Goal: Check status: Check status

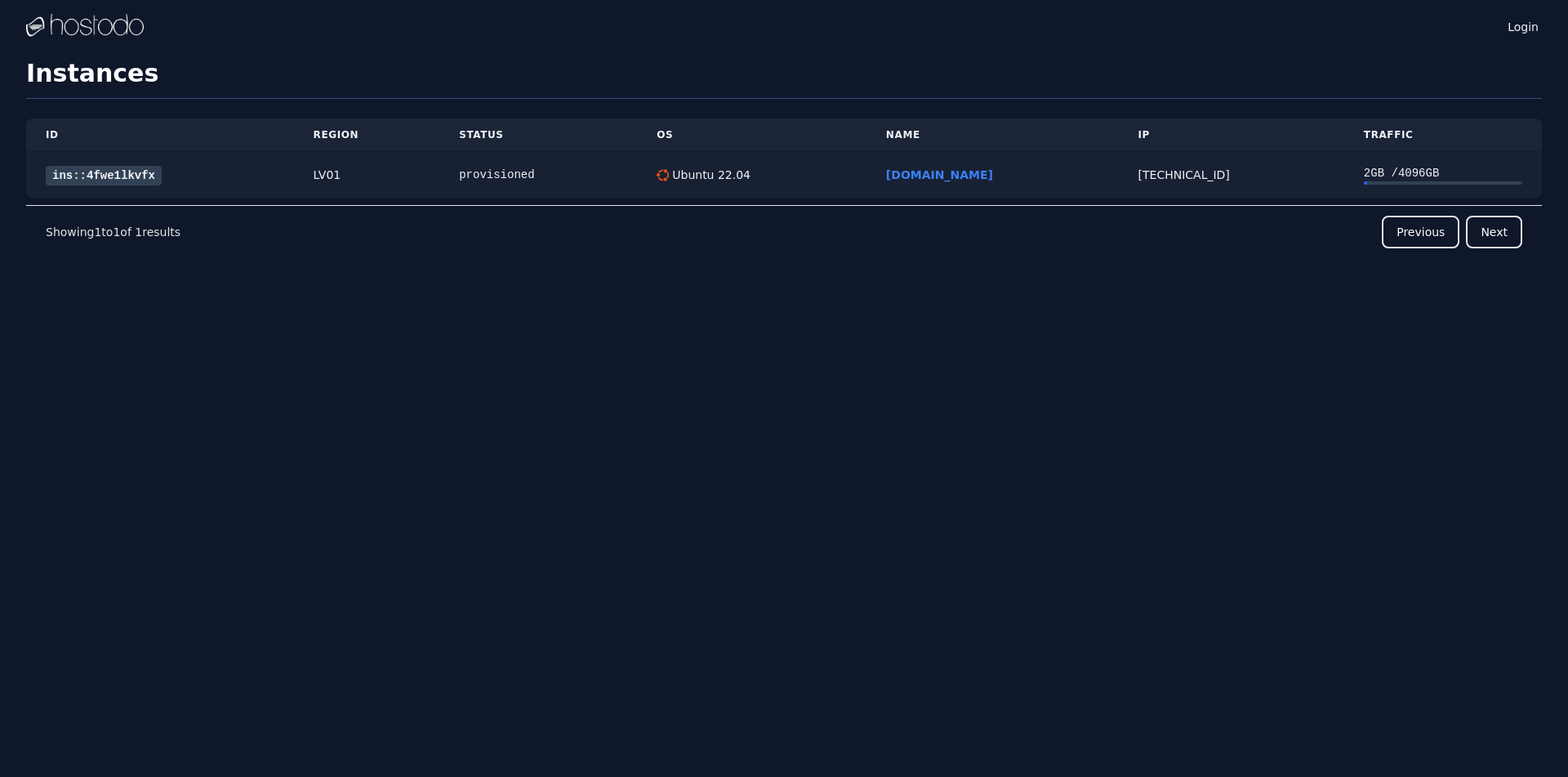
click at [133, 183] on link "ins::4fwe1lkvfx" at bounding box center [103, 175] width 116 height 19
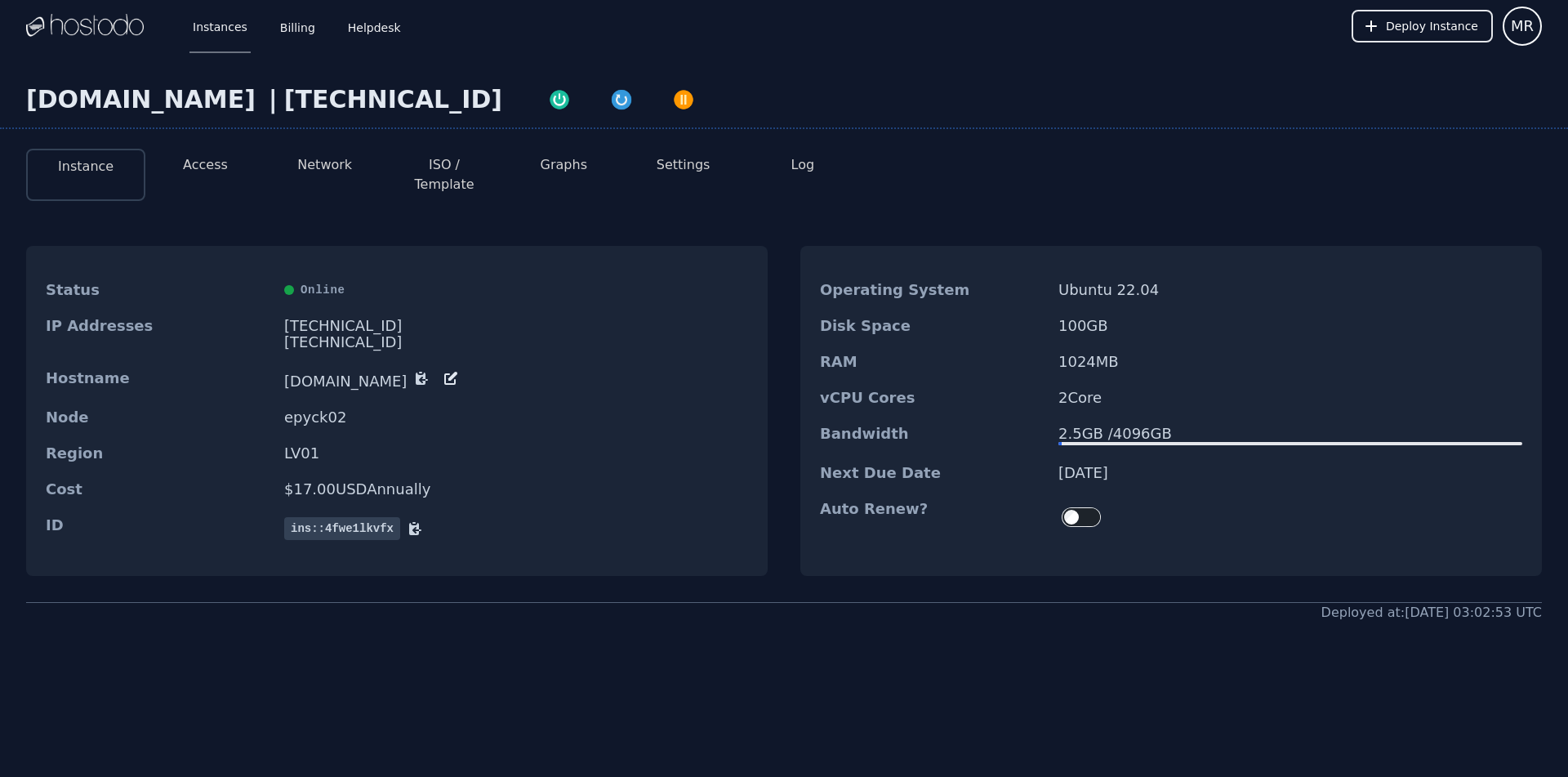
click at [197, 175] on li "Access" at bounding box center [205, 174] width 120 height 52
click at [196, 173] on button "Access" at bounding box center [205, 164] width 44 height 19
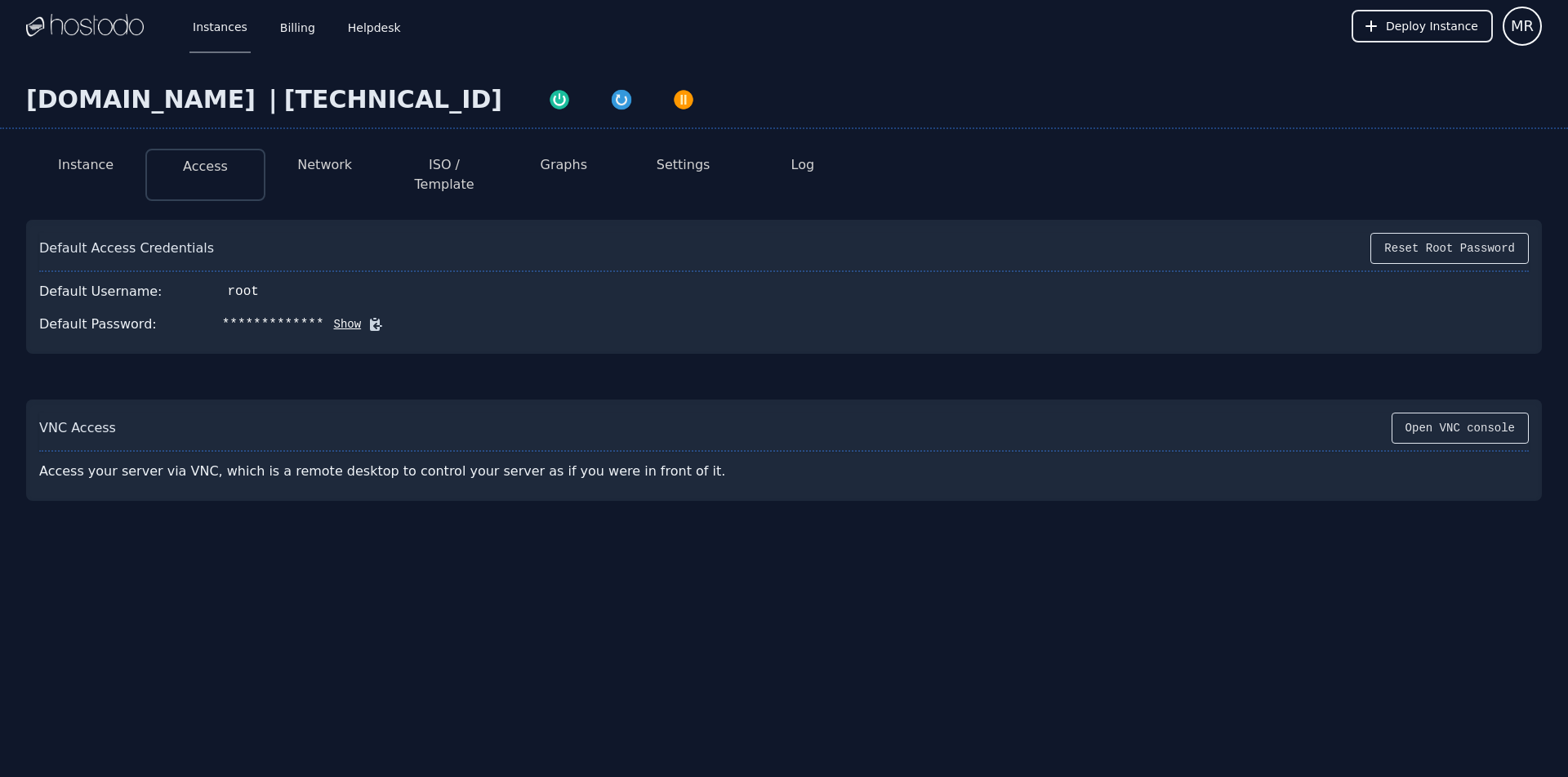
click at [367, 316] on icon at bounding box center [375, 325] width 17 height 17
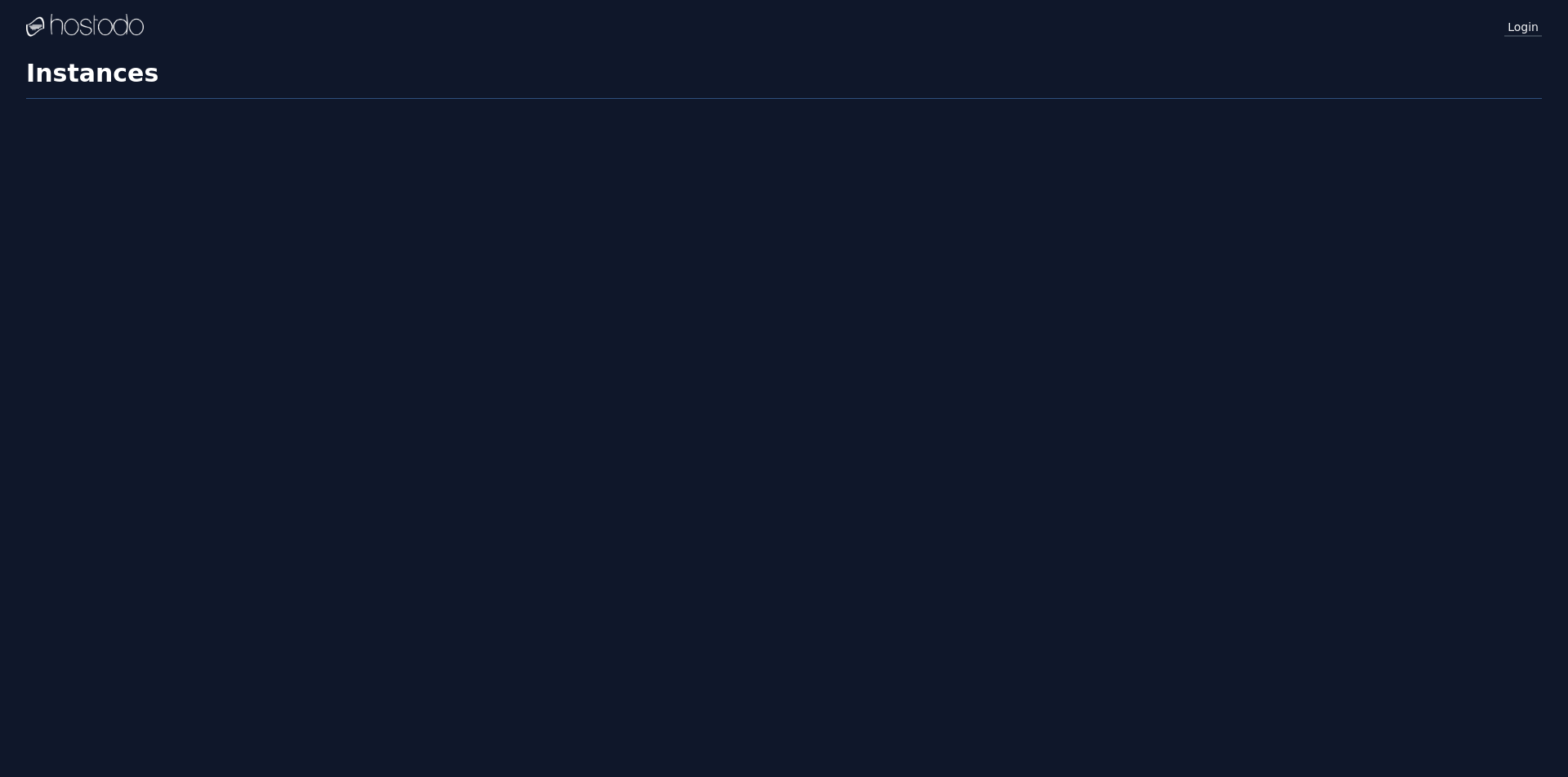
click at [1523, 21] on link "Login" at bounding box center [1523, 26] width 38 height 21
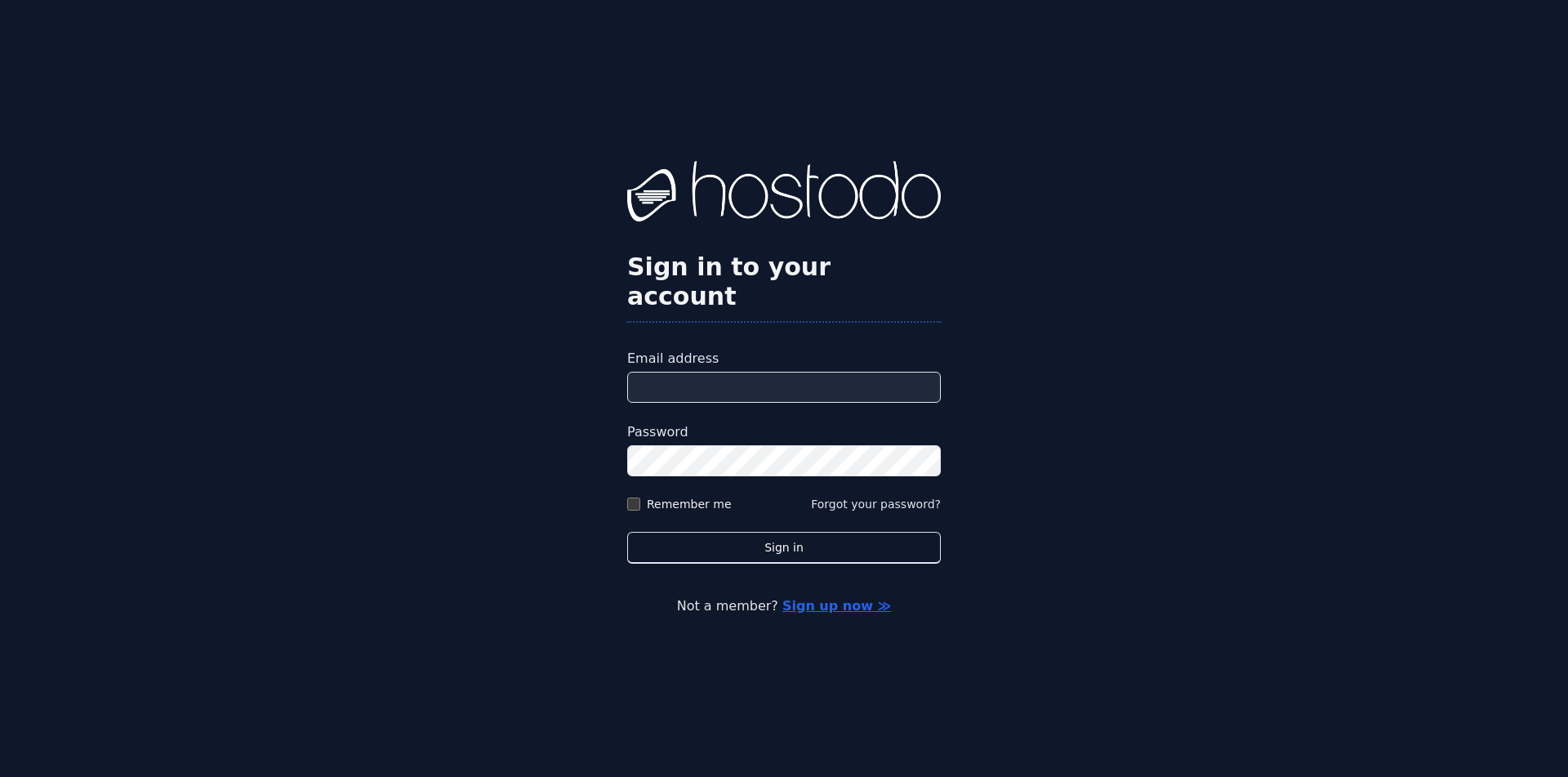
click at [688, 372] on input "Email address" at bounding box center [784, 387] width 313 height 31
type input "**********"
click at [426, 417] on div "**********" at bounding box center [784, 388] width 1568 height 777
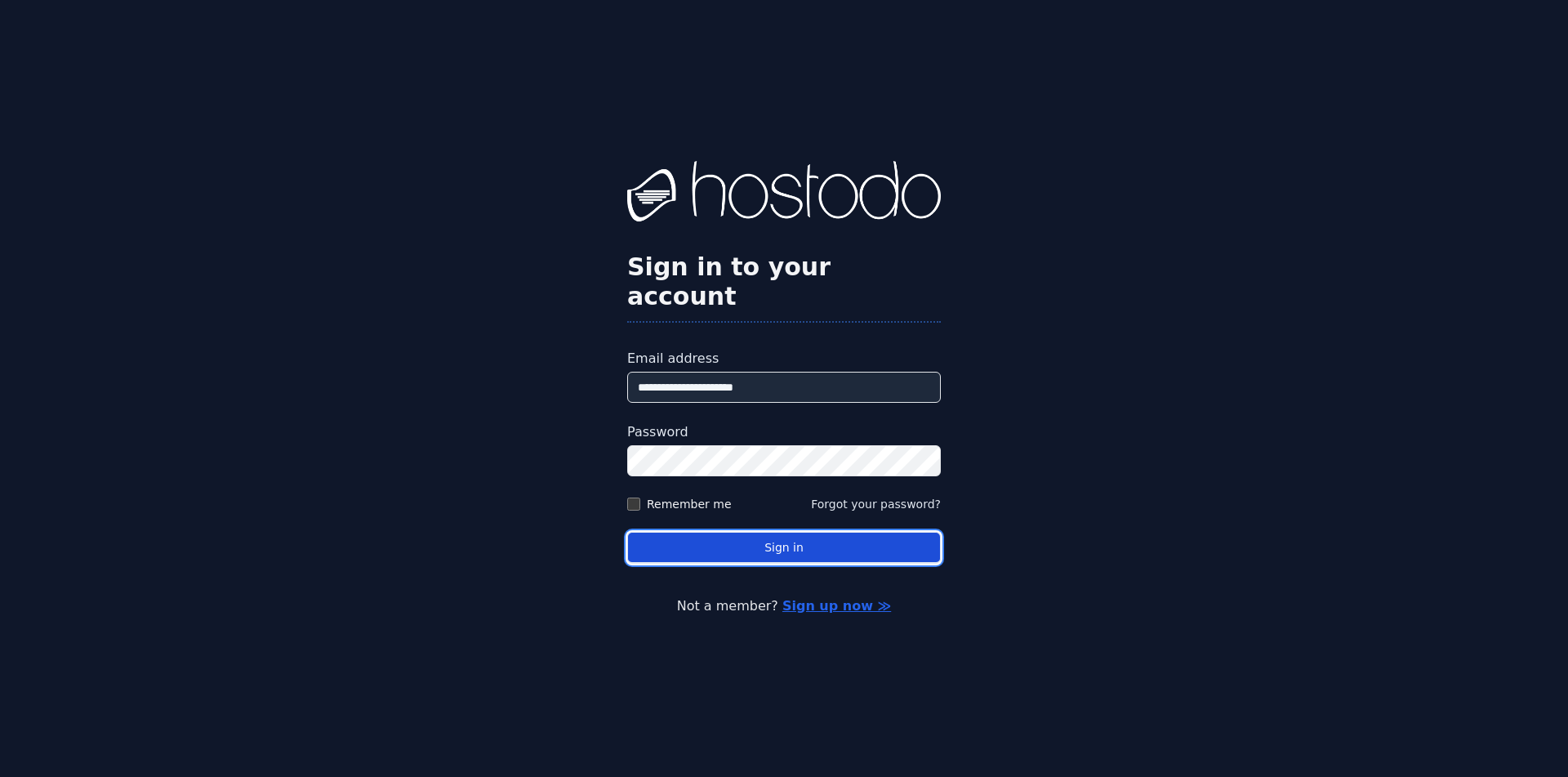
click at [711, 534] on button "Sign in" at bounding box center [784, 548] width 313 height 32
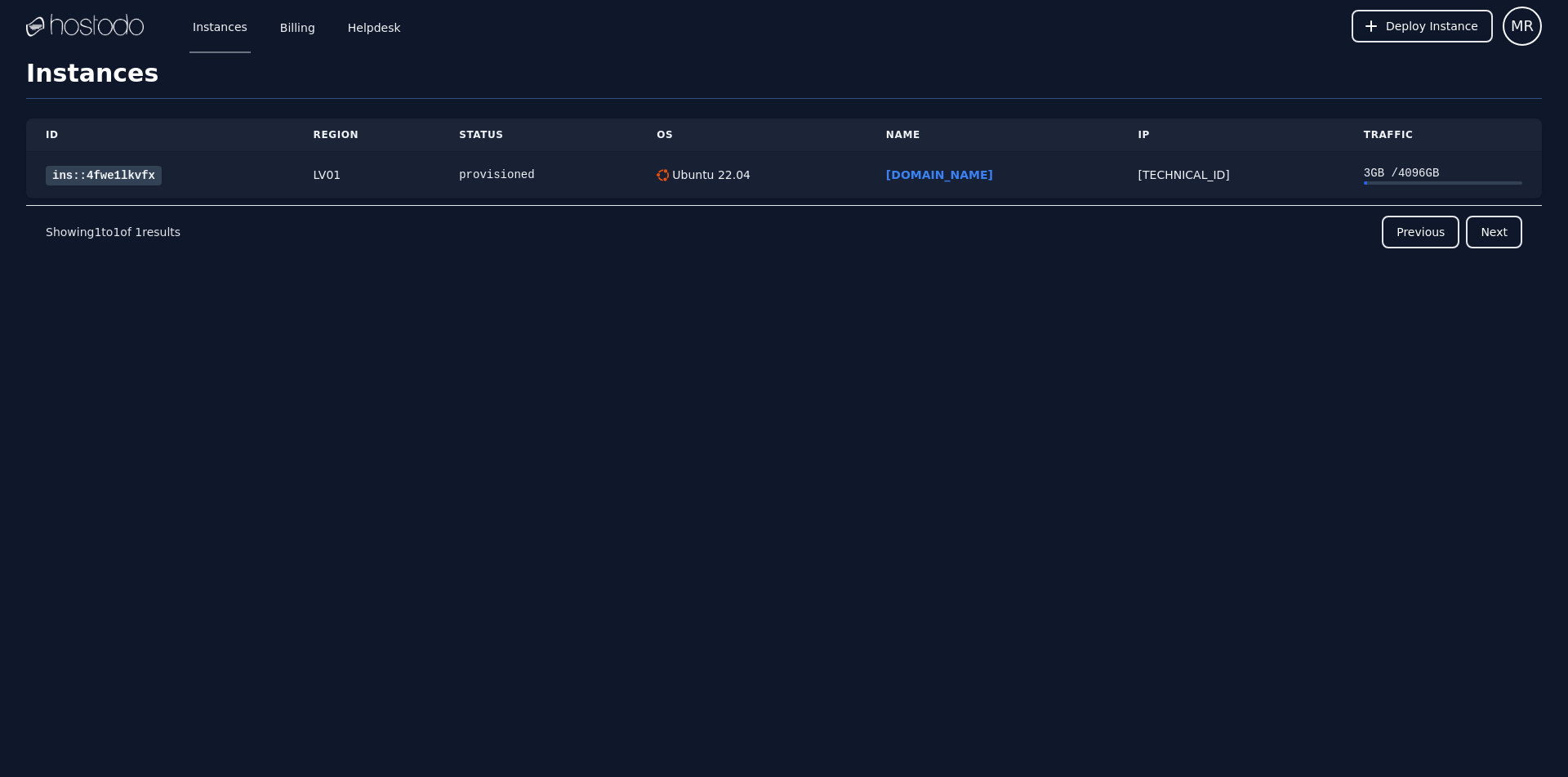
click at [111, 167] on link "ins::4fwe1lkvfx" at bounding box center [103, 175] width 116 height 19
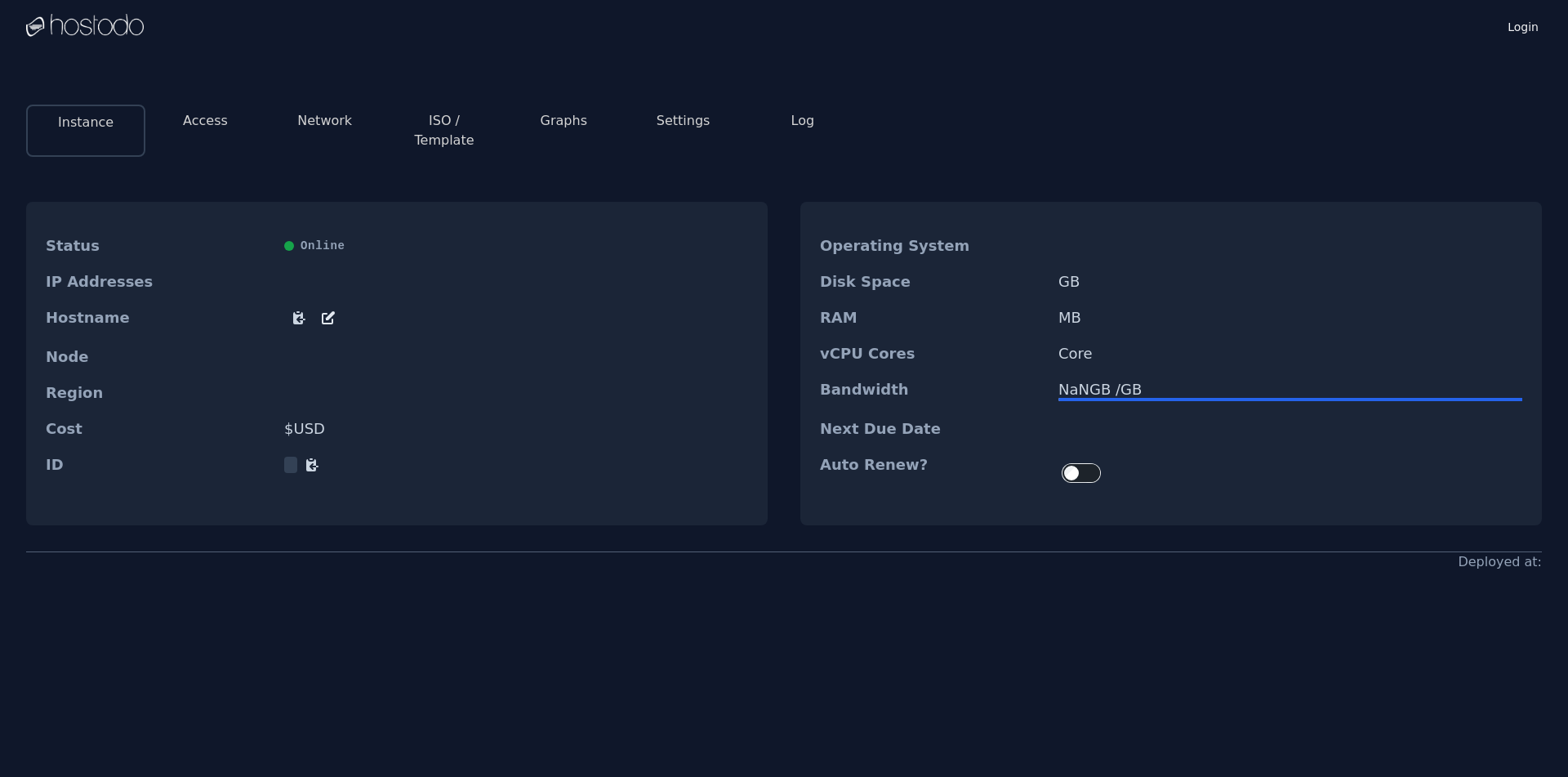
click at [552, 121] on button "Graphs" at bounding box center [563, 121] width 46 height 19
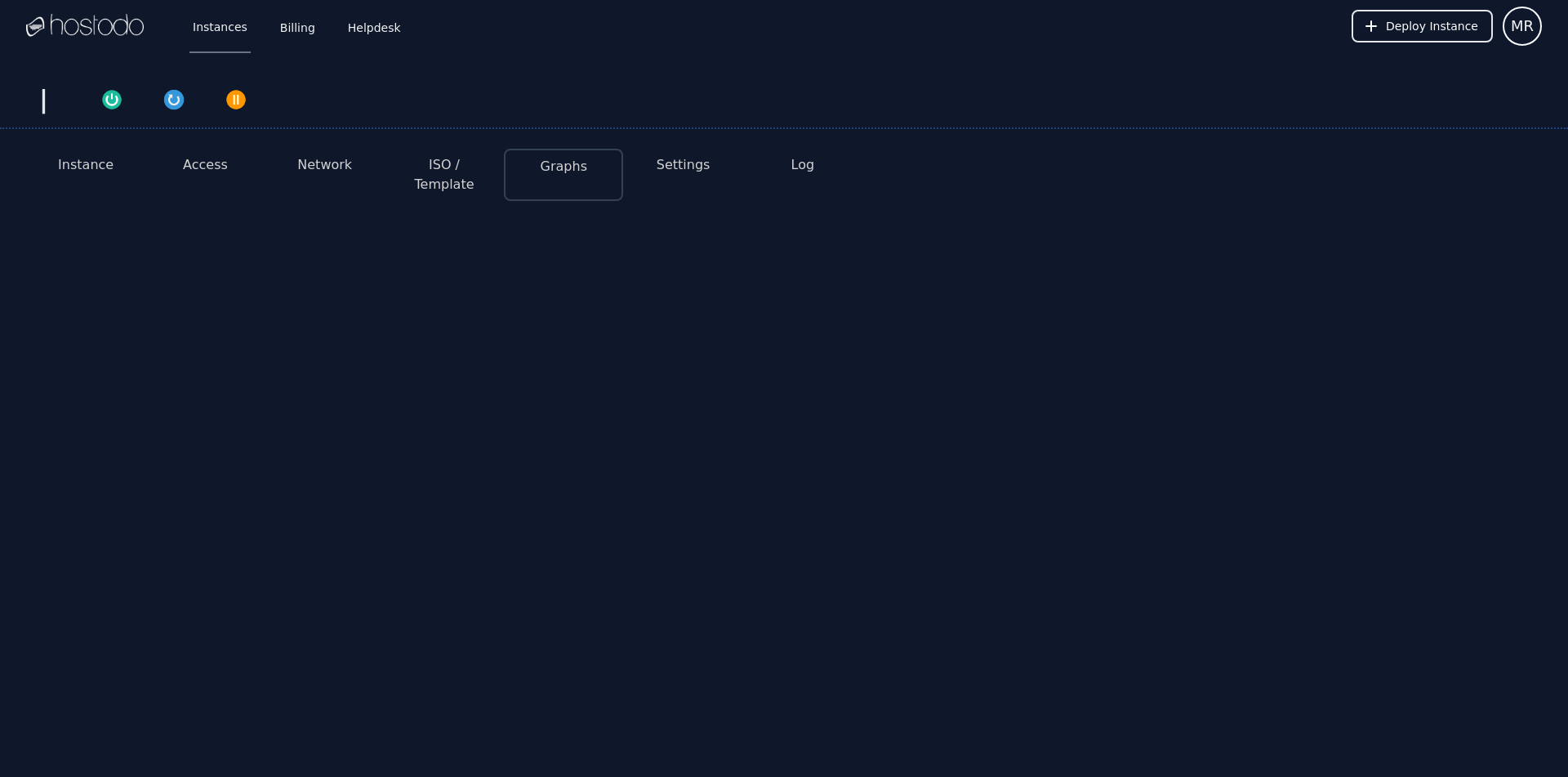
click at [388, 159] on li "ISO / Template" at bounding box center [444, 174] width 120 height 52
click at [415, 161] on button "ISO / Template" at bounding box center [444, 174] width 93 height 39
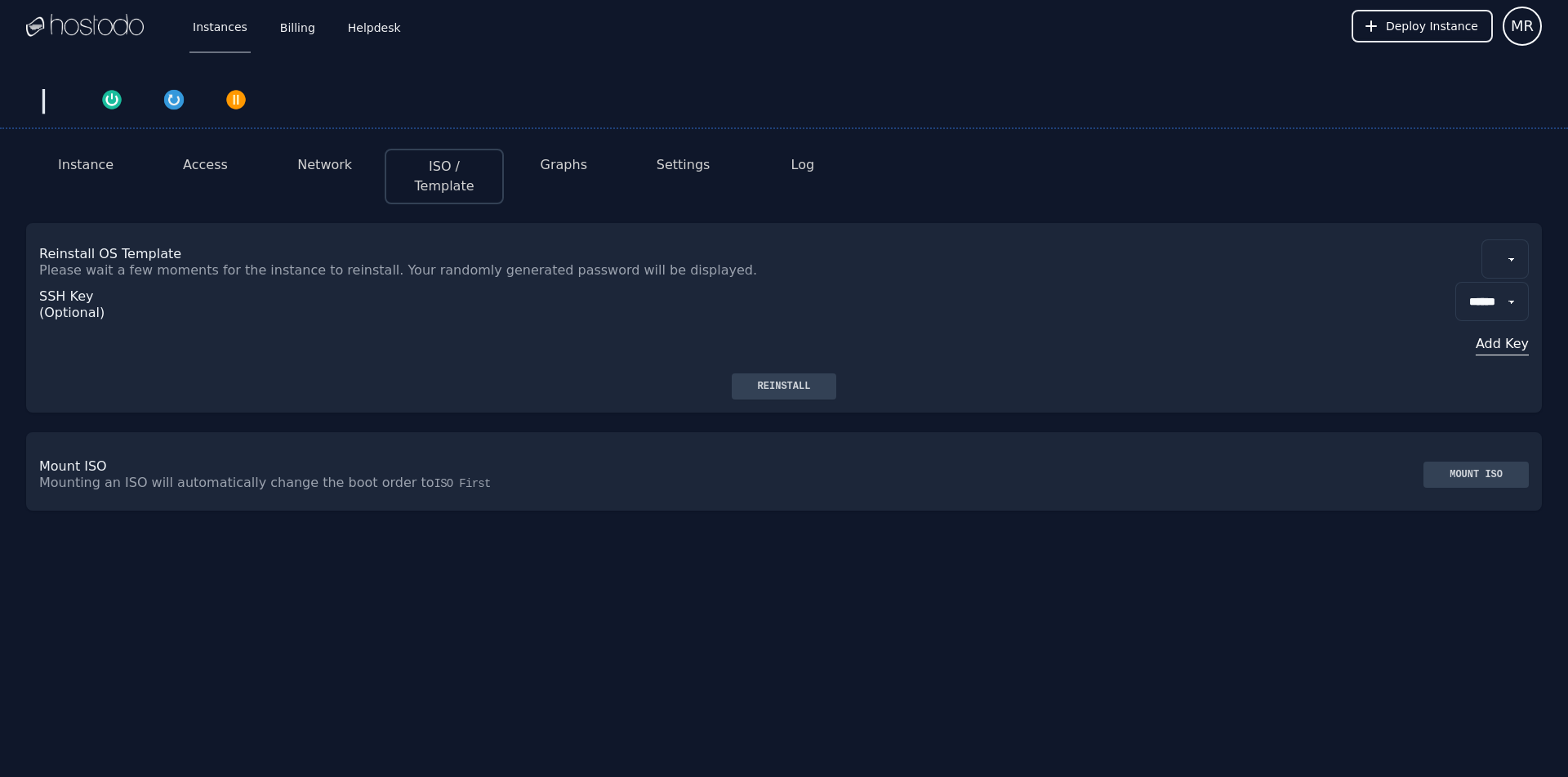
click at [558, 168] on button "Graphs" at bounding box center [563, 164] width 46 height 19
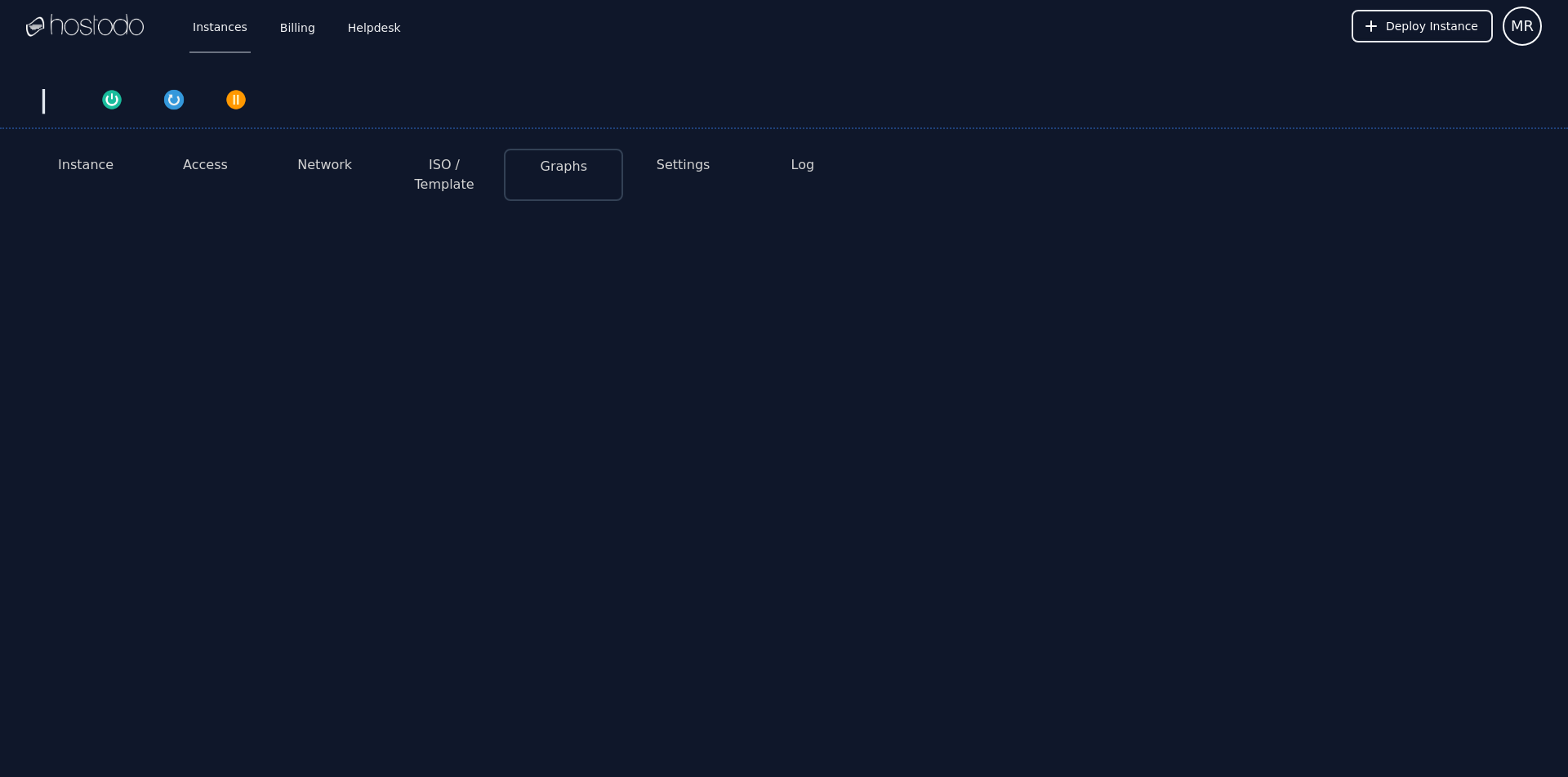
click at [74, 179] on li "Instance" at bounding box center [85, 174] width 120 height 52
click at [72, 168] on button "Instance" at bounding box center [86, 164] width 56 height 19
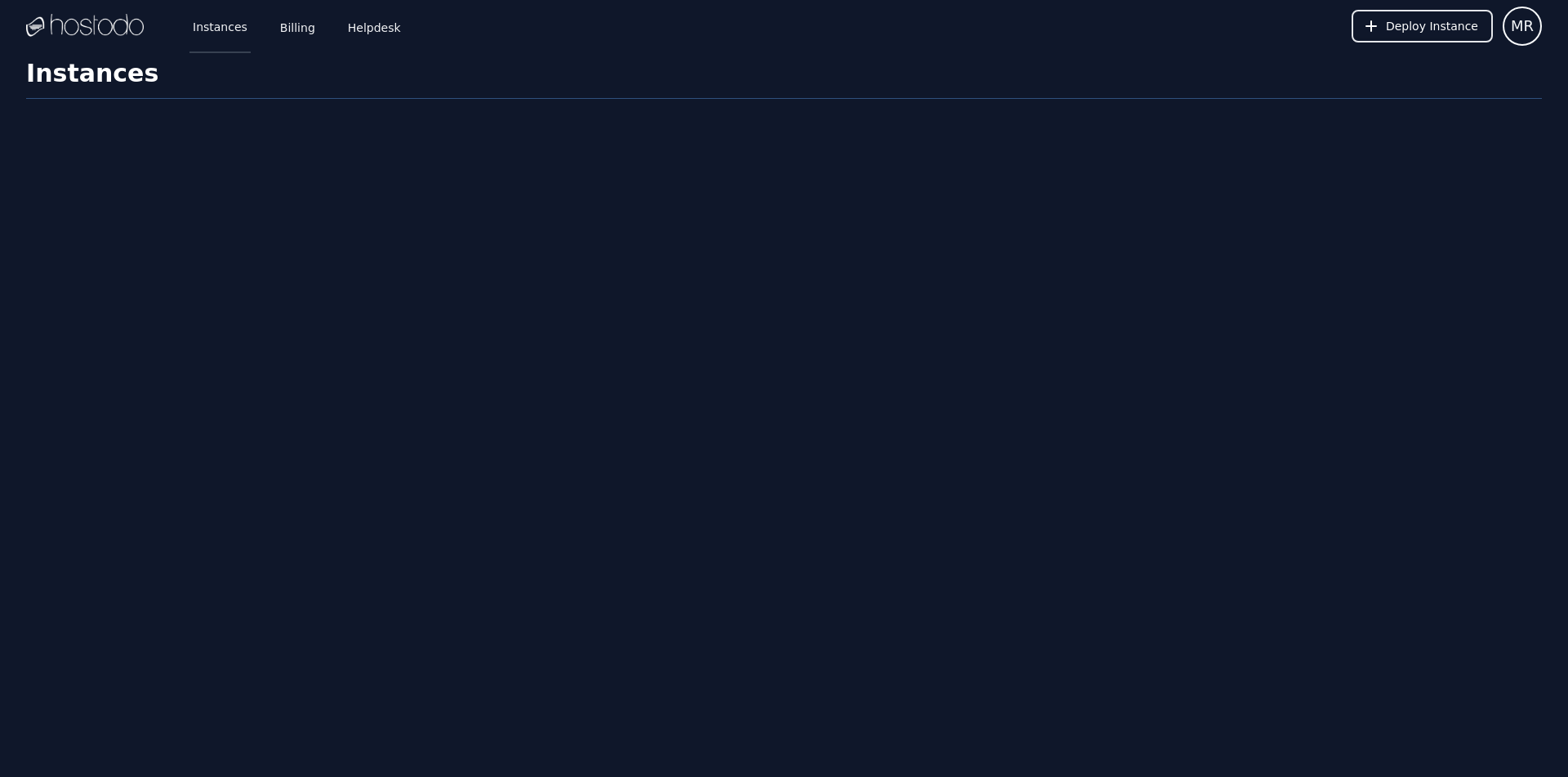
click at [232, 27] on link "Instances" at bounding box center [220, 26] width 61 height 54
click at [1525, 23] on link "Login" at bounding box center [1523, 26] width 38 height 21
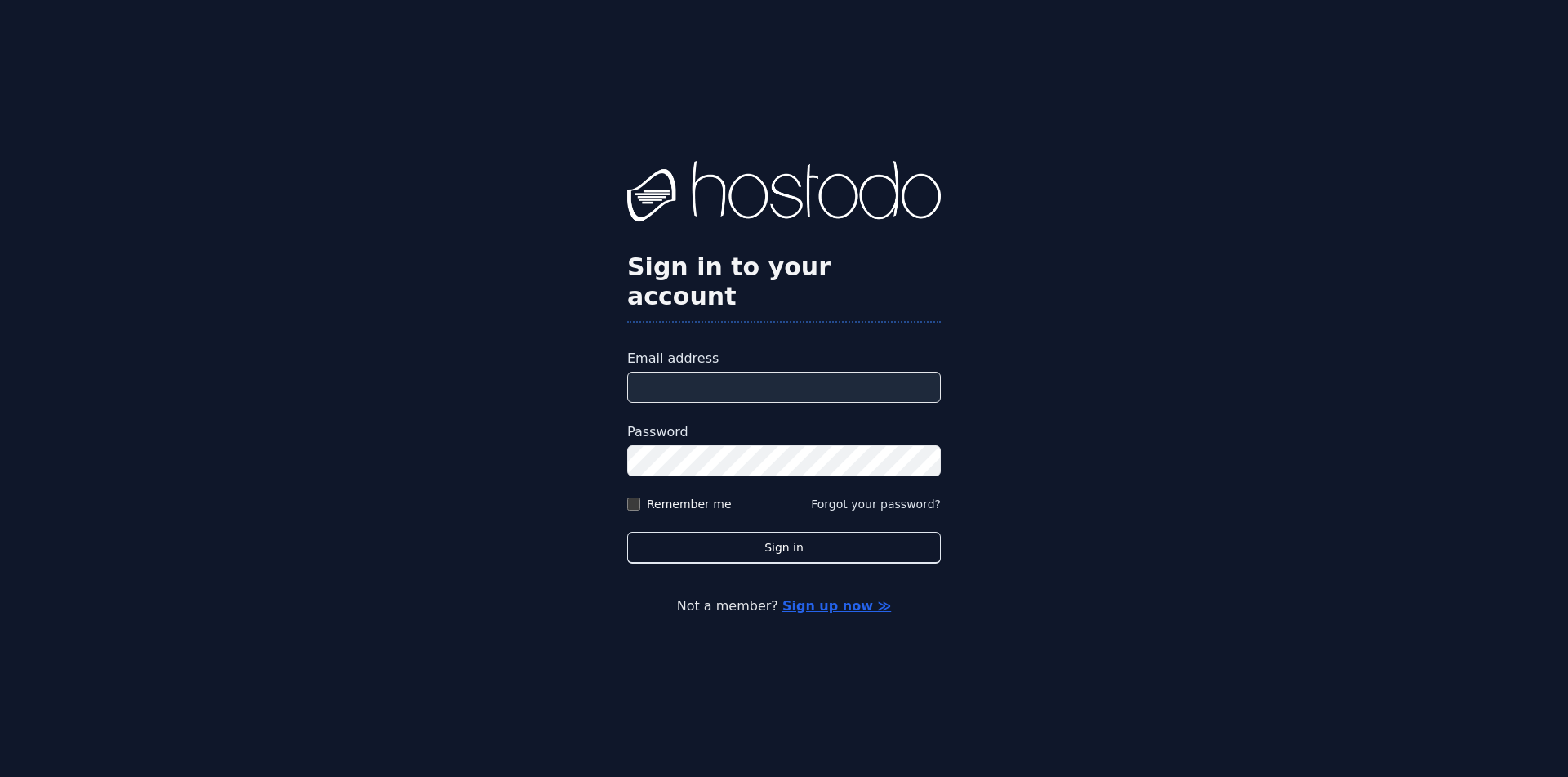
click at [799, 372] on input "Email address" at bounding box center [784, 387] width 313 height 31
type input "**********"
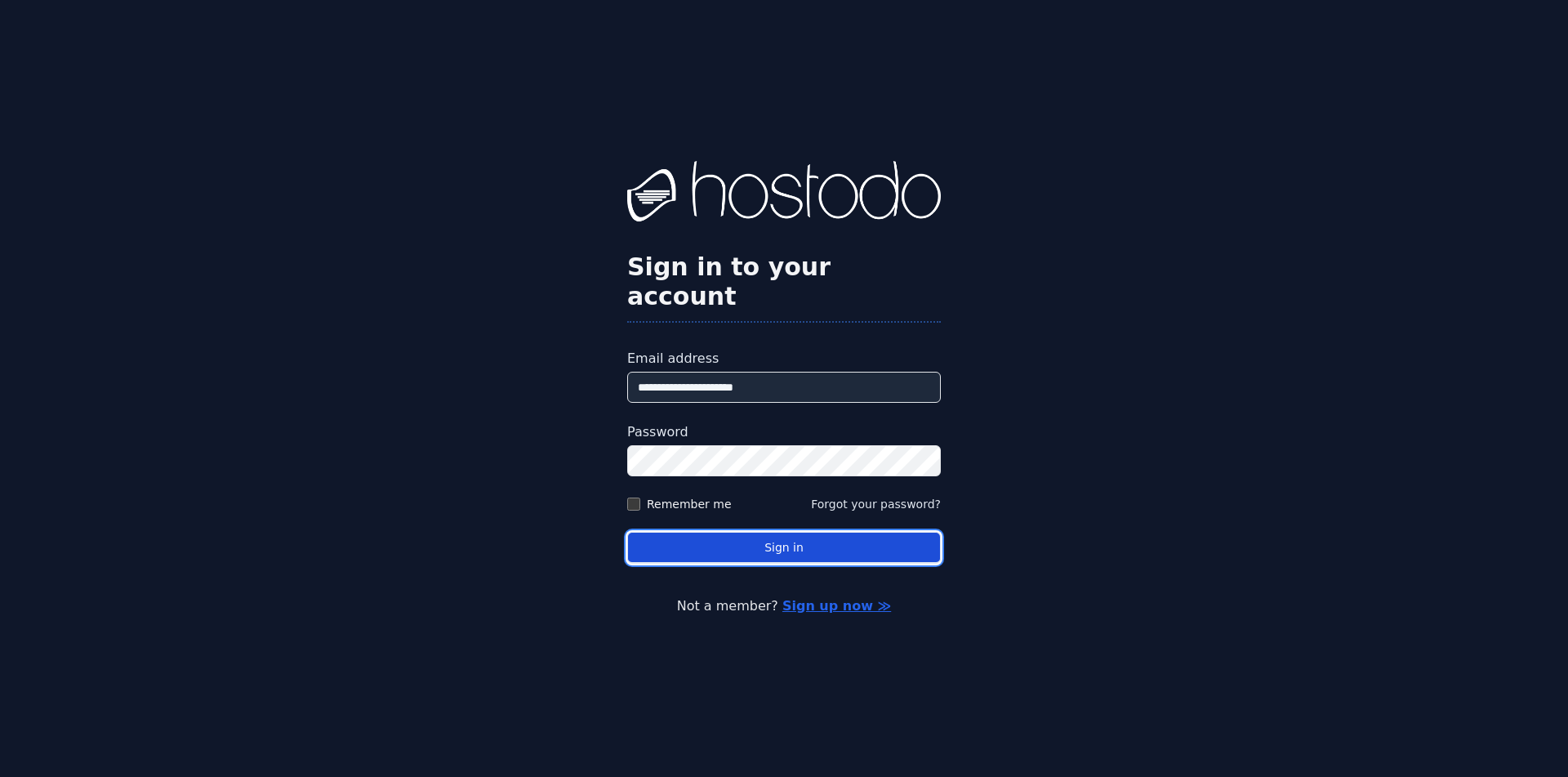
click at [778, 546] on button "Sign in" at bounding box center [784, 548] width 313 height 32
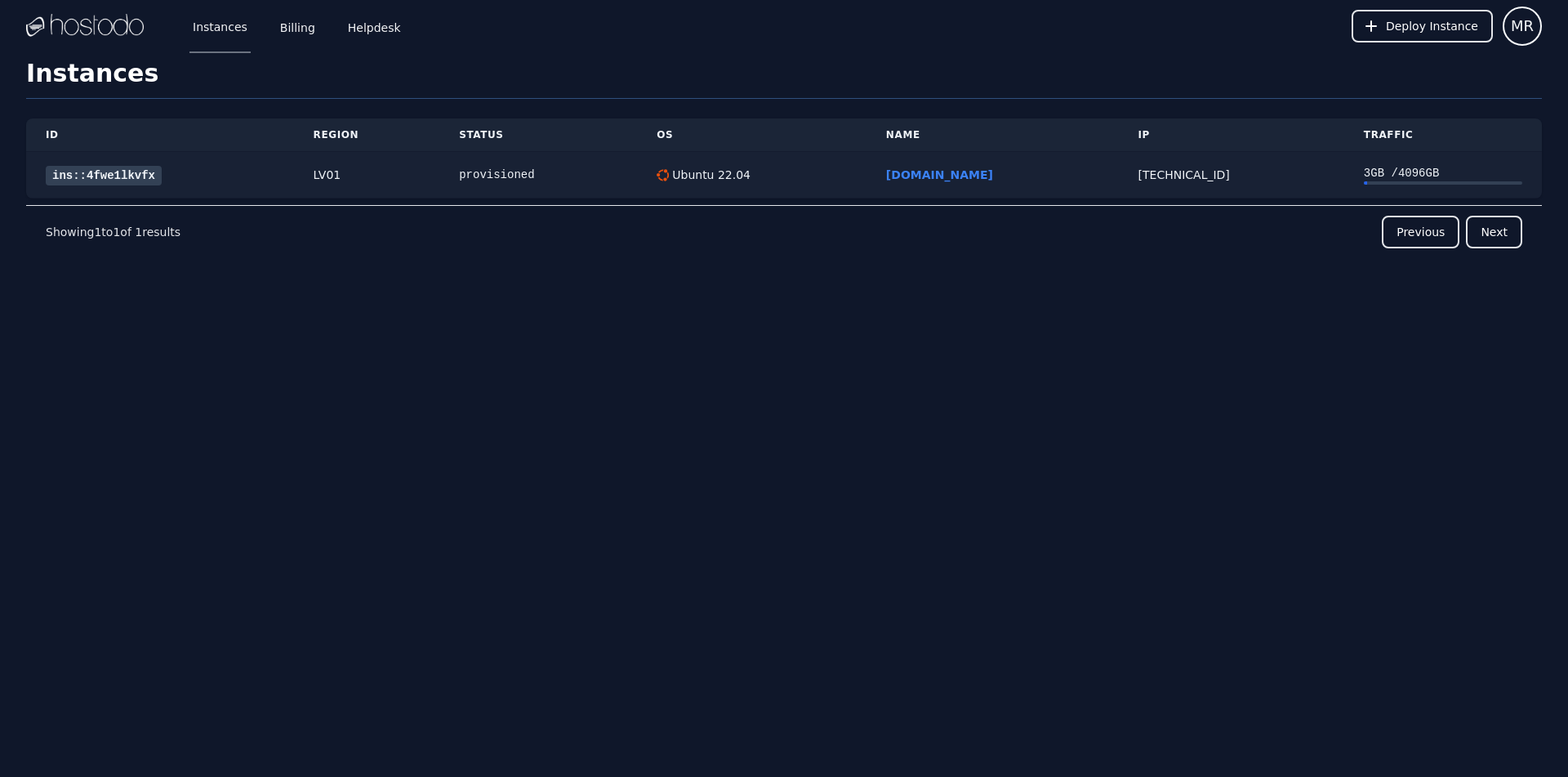
click at [117, 178] on link "ins::4fwe1lkvfx" at bounding box center [103, 175] width 116 height 19
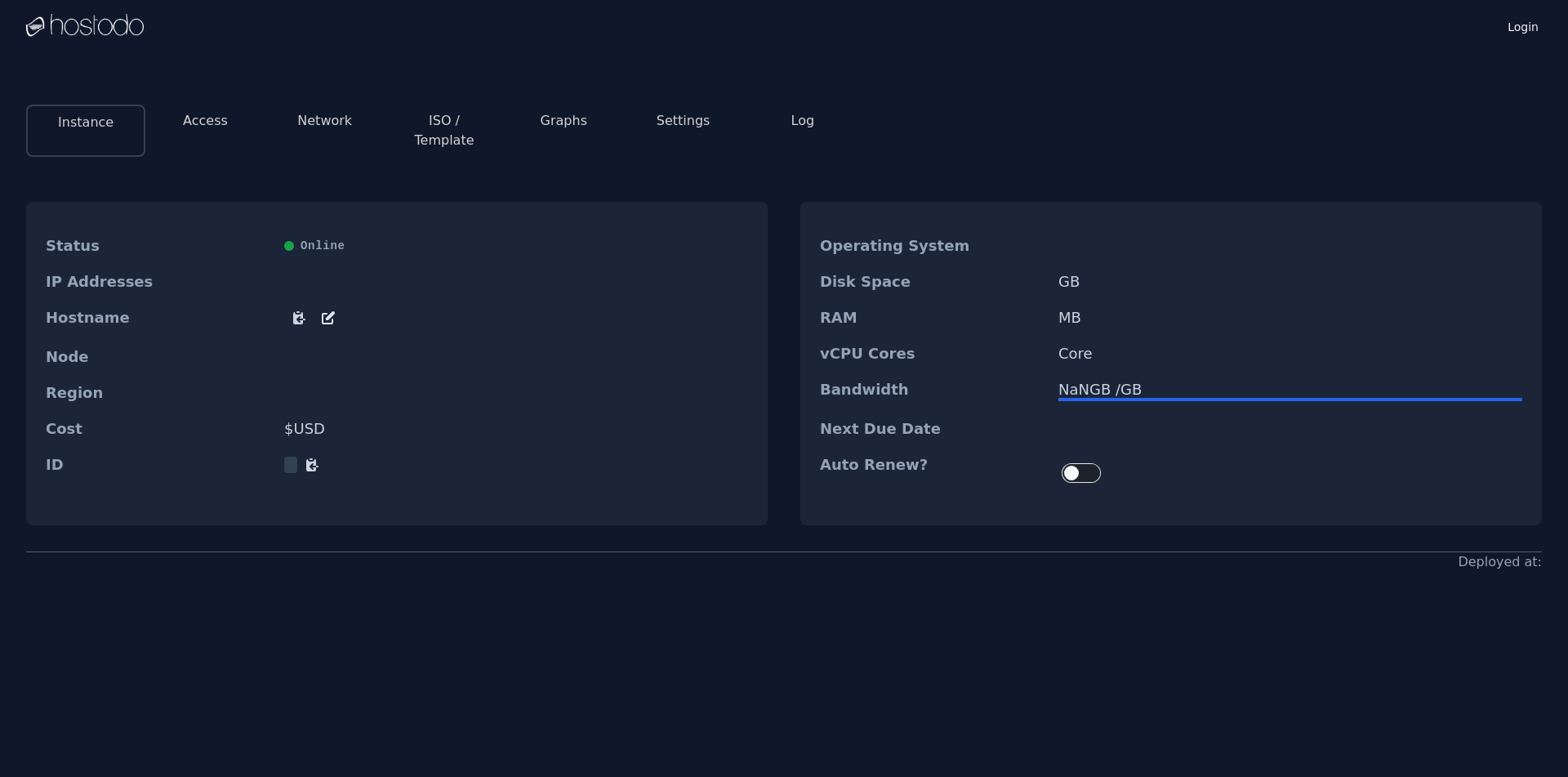
click at [552, 123] on button "Graphs" at bounding box center [563, 121] width 46 height 19
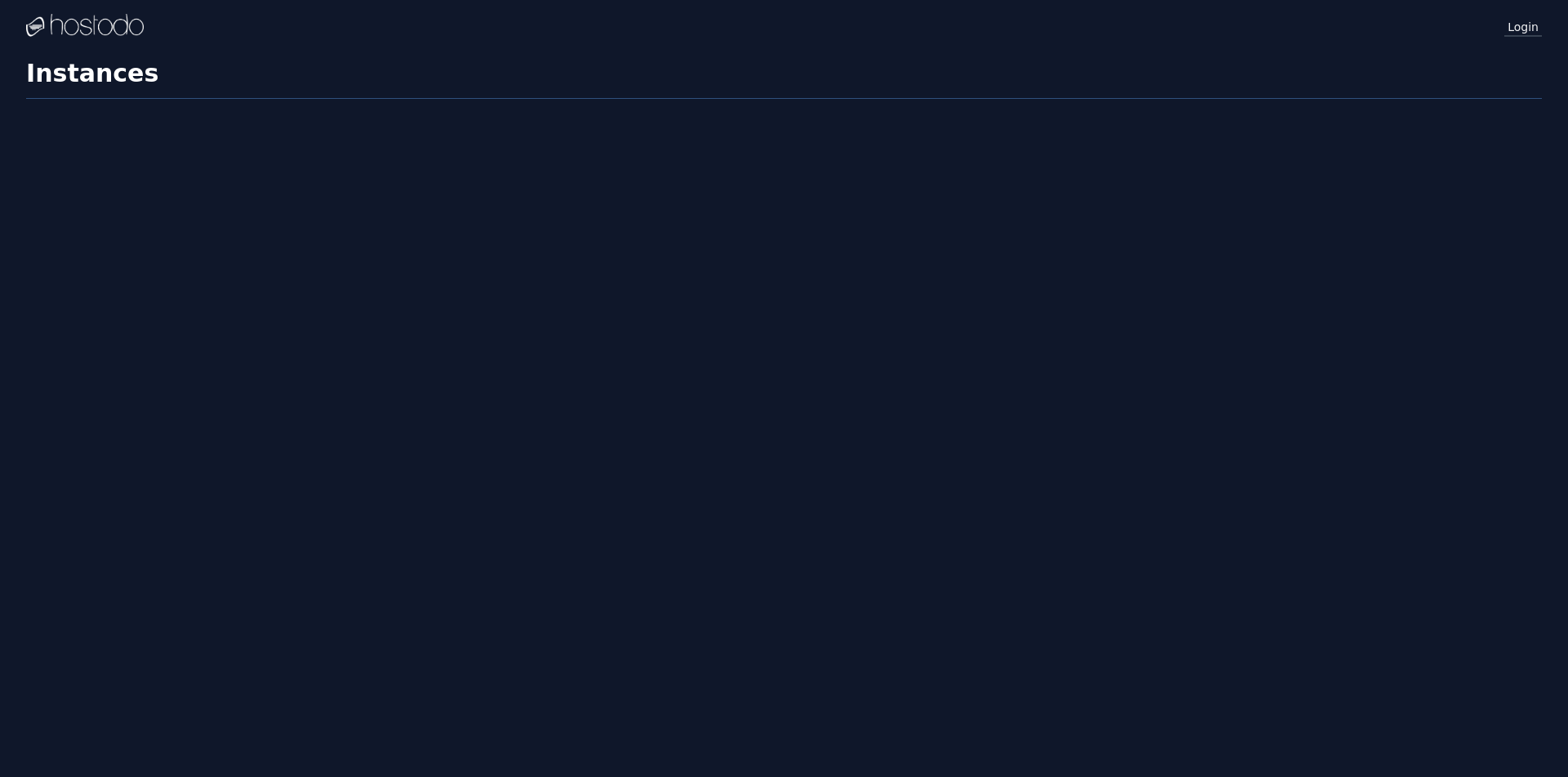
click at [1520, 26] on link "Login" at bounding box center [1523, 26] width 38 height 21
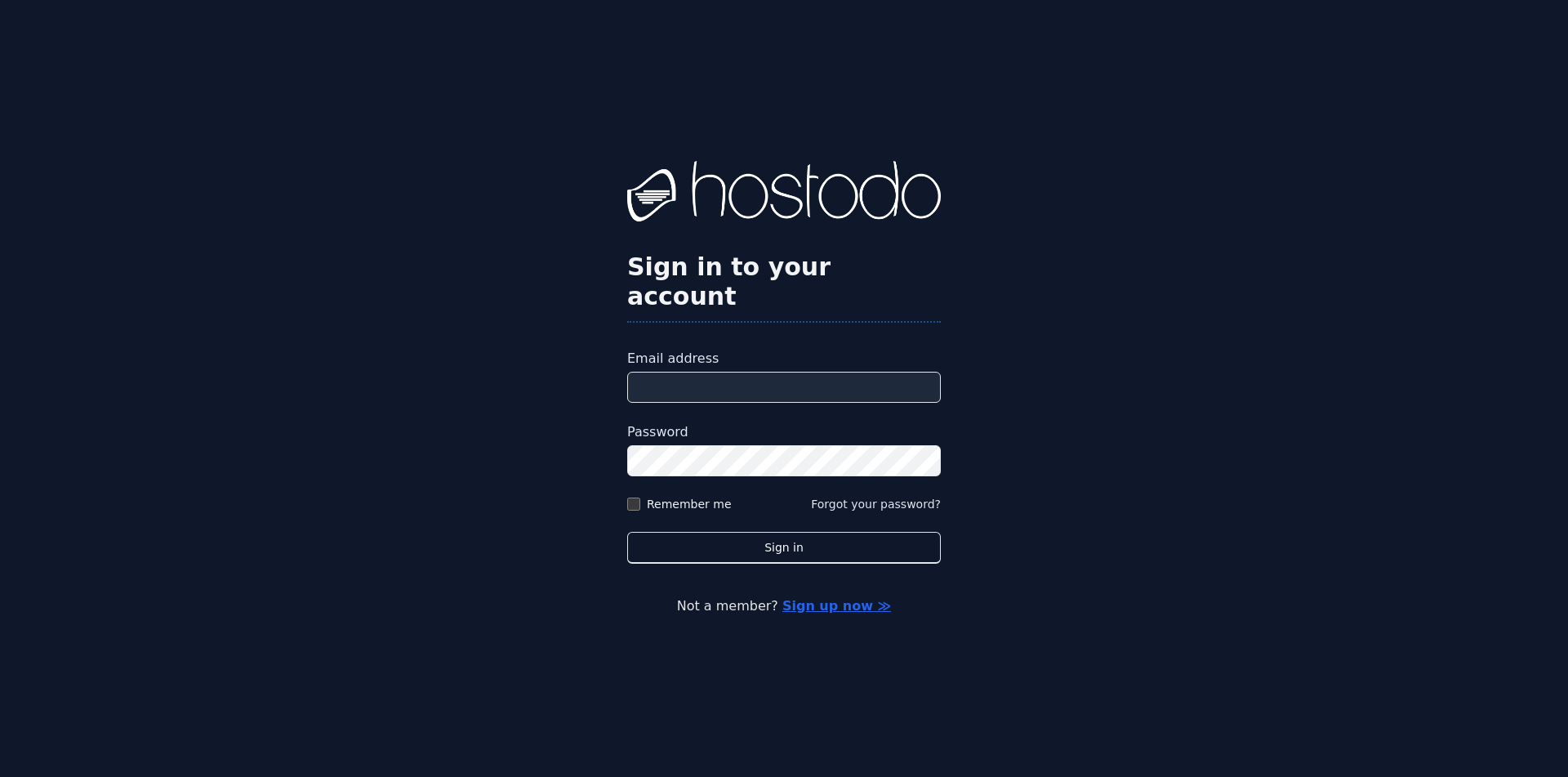
click at [726, 372] on input "Email address" at bounding box center [784, 387] width 313 height 31
type input "**********"
click at [546, 442] on div "**********" at bounding box center [784, 388] width 1568 height 777
click at [641, 496] on div "Remember me" at bounding box center [679, 504] width 105 height 17
click at [680, 496] on label "Remember me" at bounding box center [689, 504] width 85 height 17
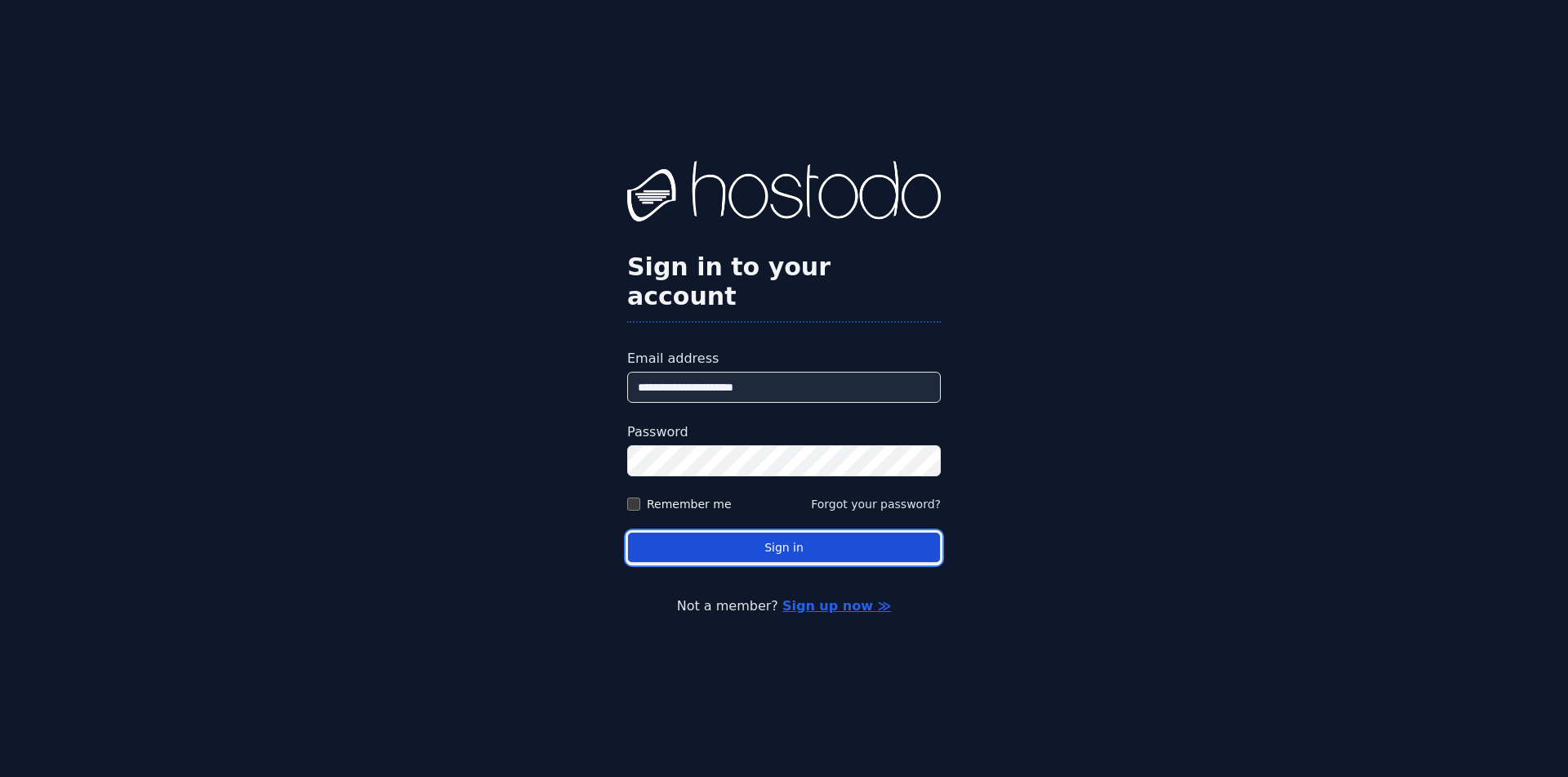
click at [747, 532] on button "Sign in" at bounding box center [784, 548] width 313 height 32
click at [755, 532] on button "Sign in" at bounding box center [784, 548] width 313 height 32
click at [758, 532] on button "Sign in" at bounding box center [784, 548] width 313 height 32
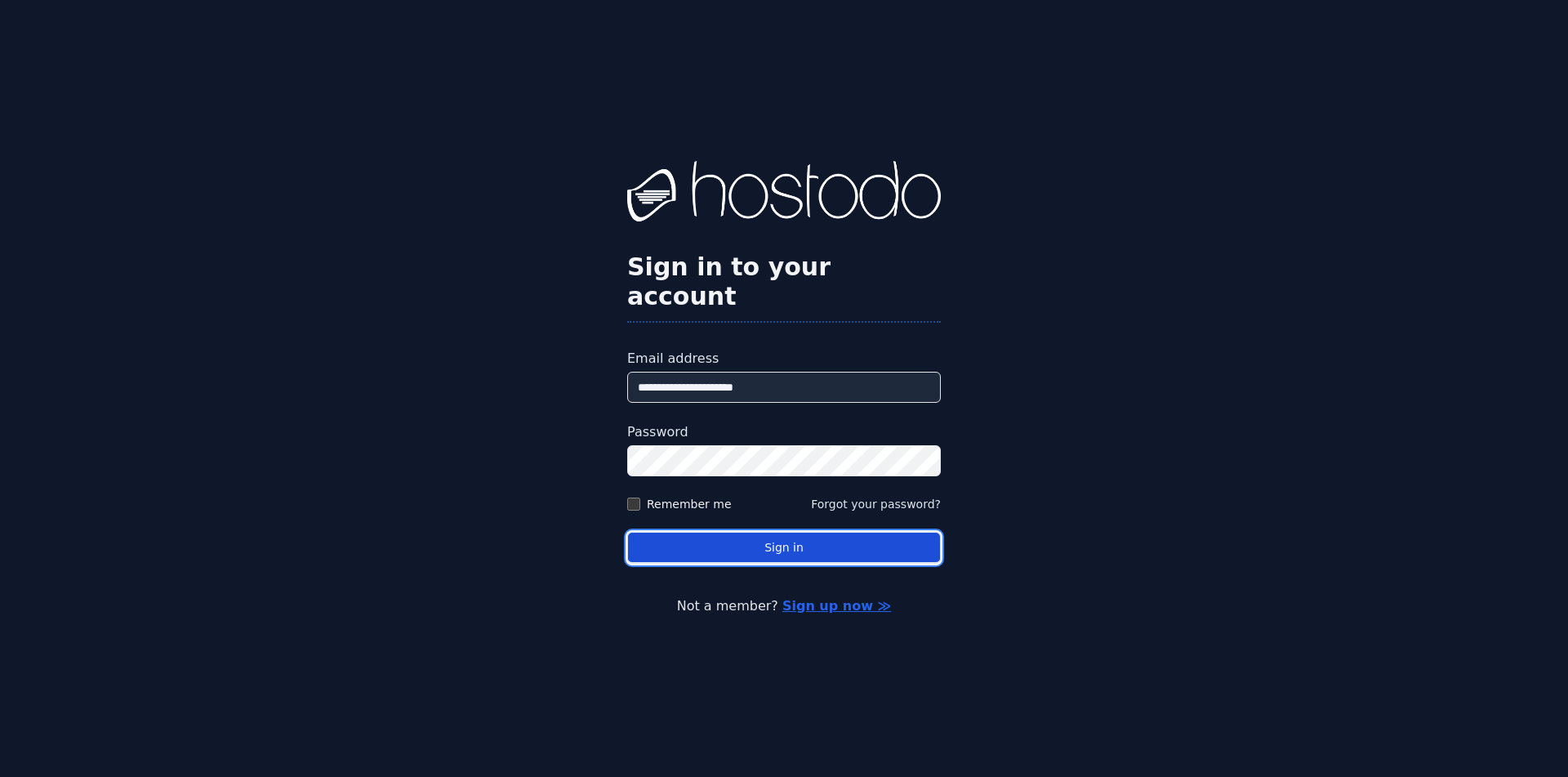
click at [758, 532] on button "Sign in" at bounding box center [784, 548] width 313 height 32
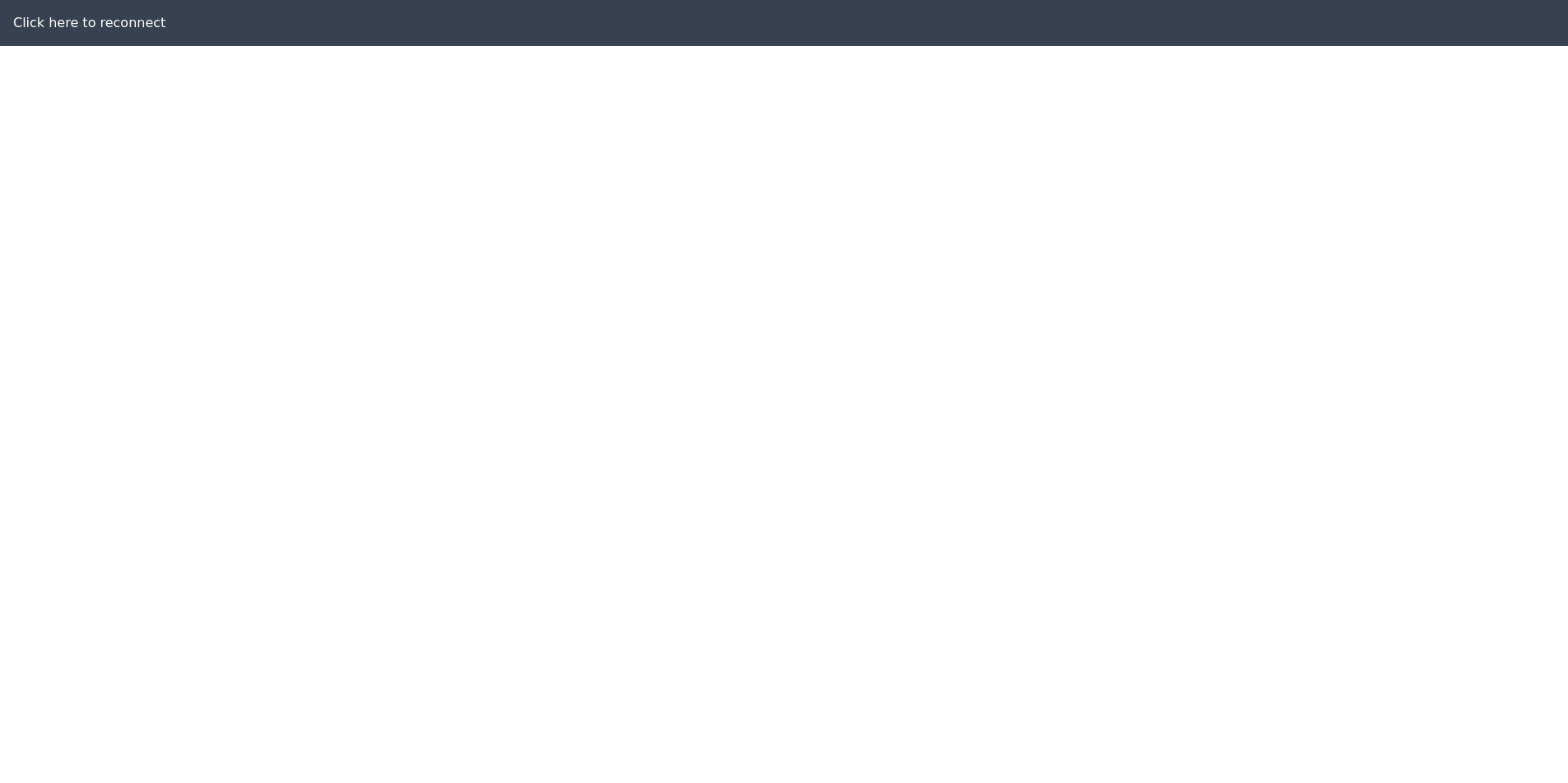
click at [782, 175] on div at bounding box center [784, 392] width 1568 height 783
click at [97, 26] on div at bounding box center [784, 392] width 1568 height 783
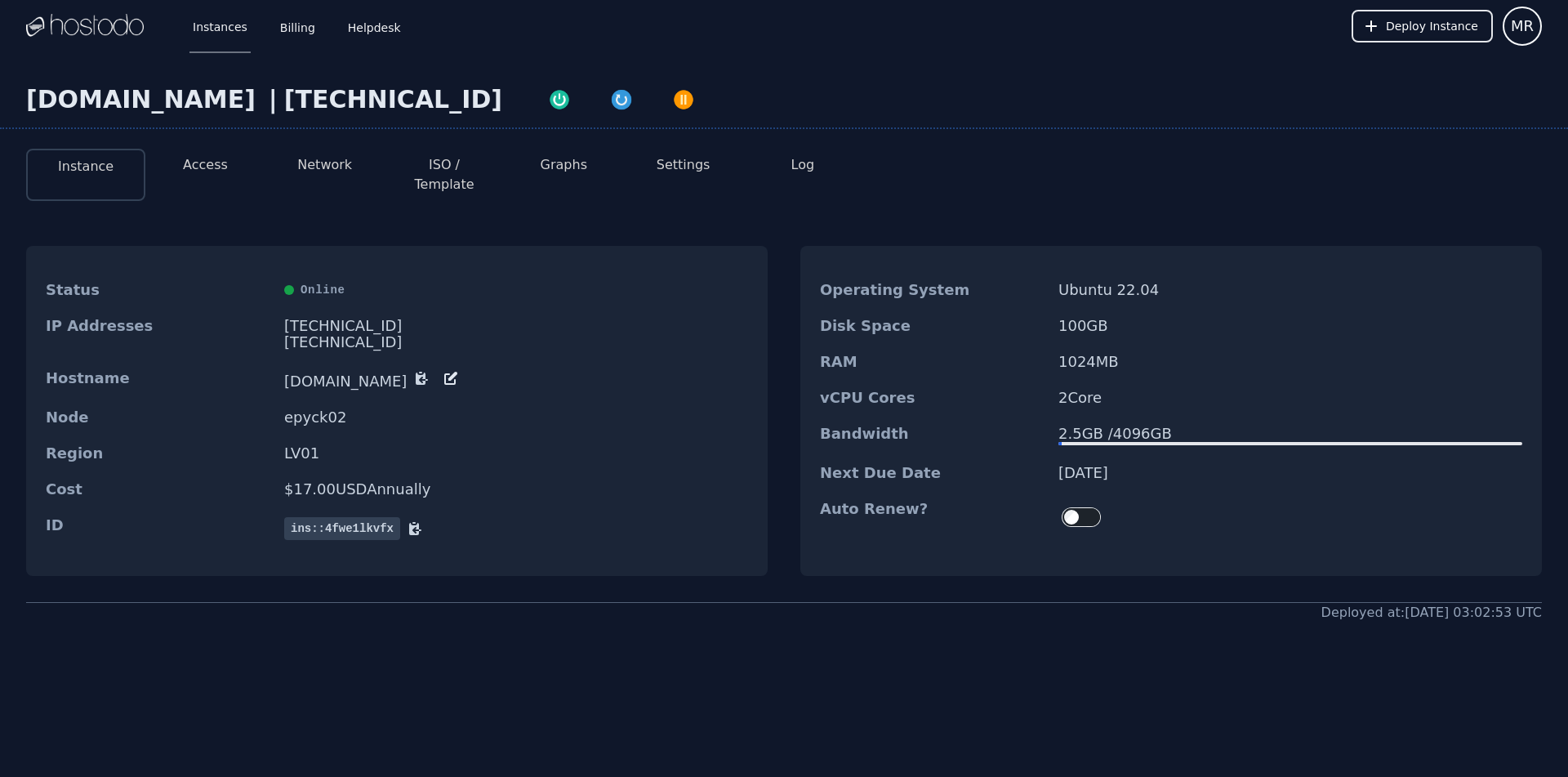
click at [214, 157] on button "Access" at bounding box center [205, 164] width 44 height 19
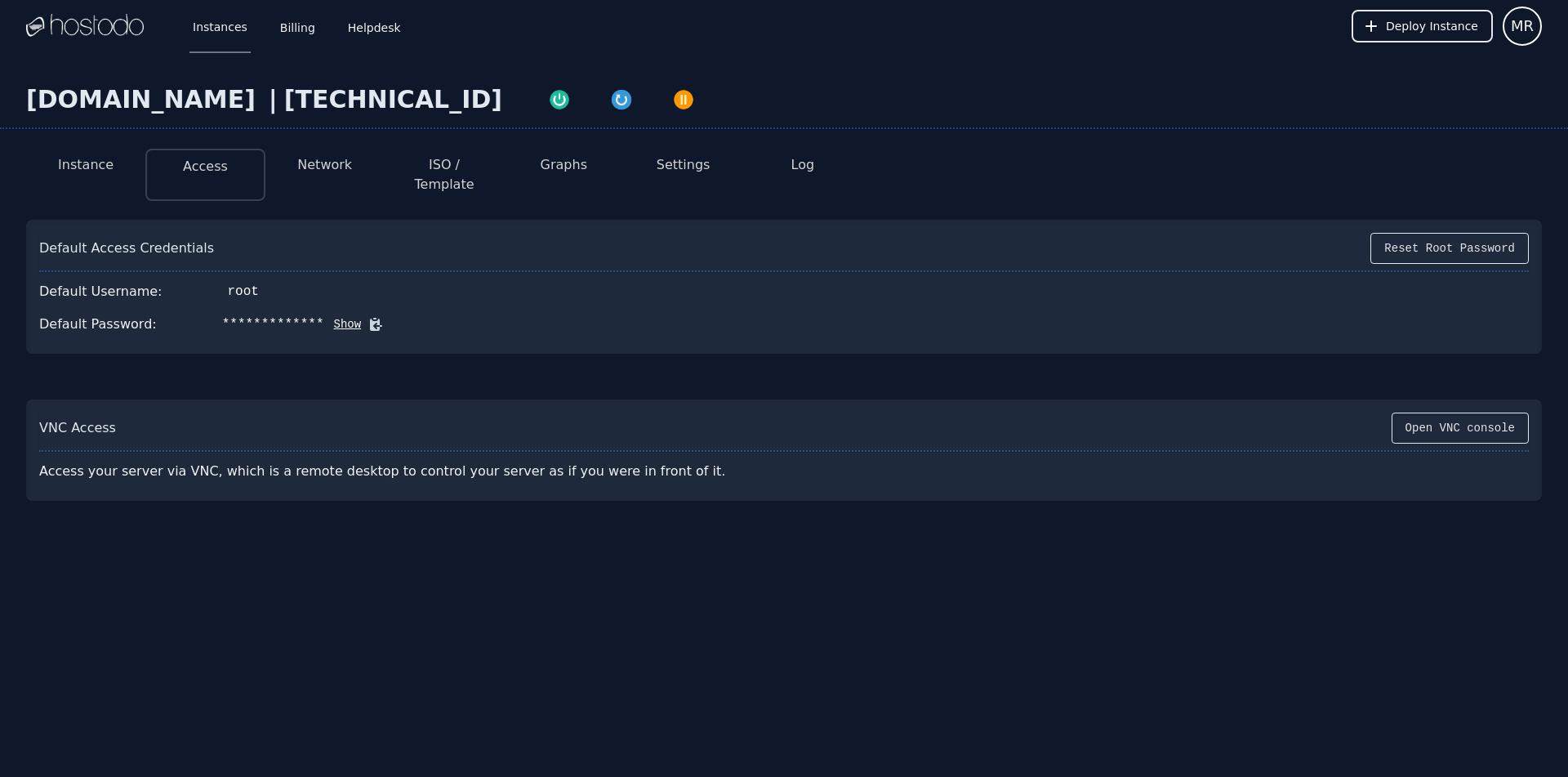
click at [580, 170] on button "Graphs" at bounding box center [563, 164] width 46 height 19
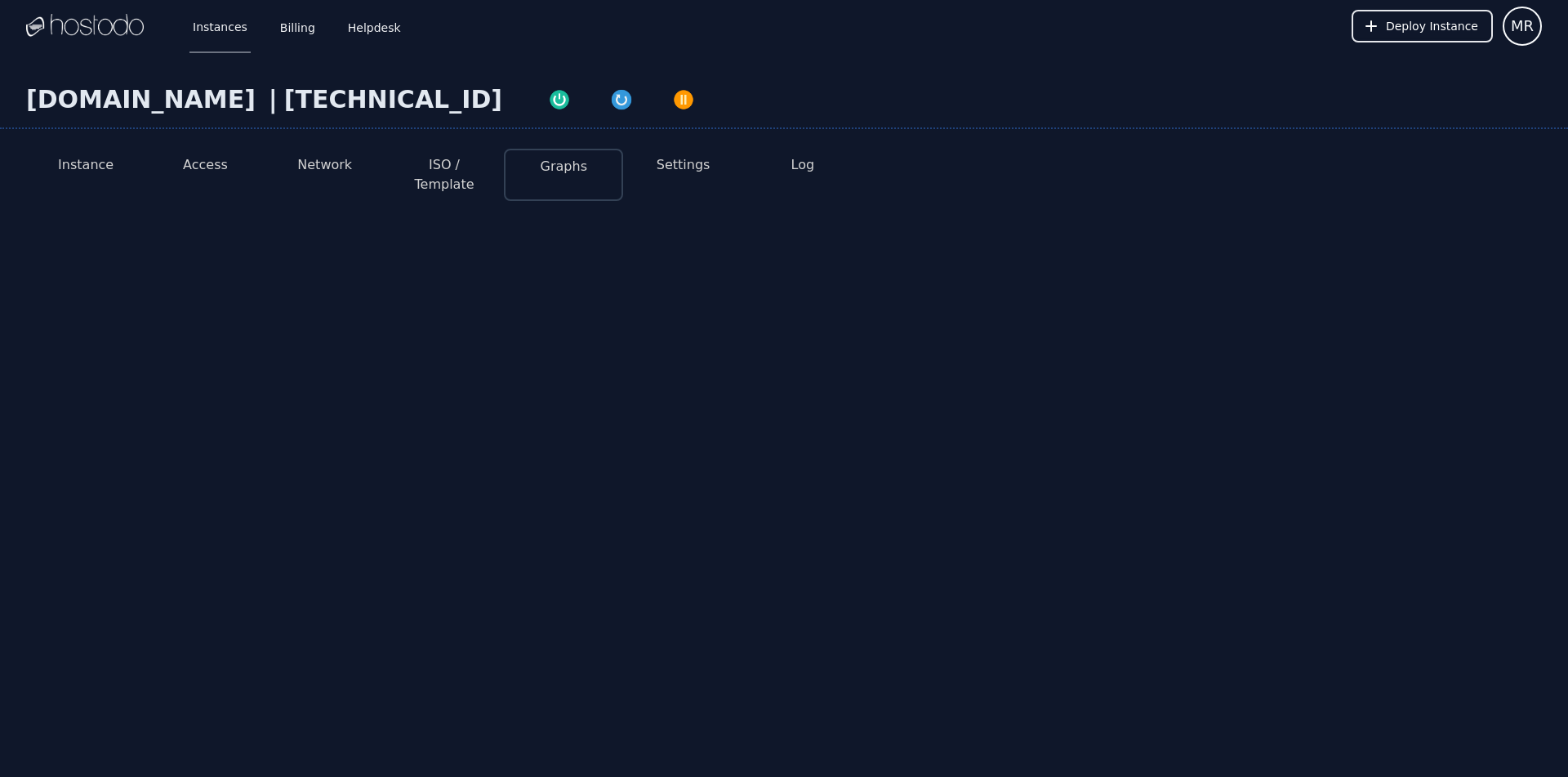
click at [285, 88] on div "[TECHNICAL_ID]" at bounding box center [393, 100] width 218 height 30
select select "***"
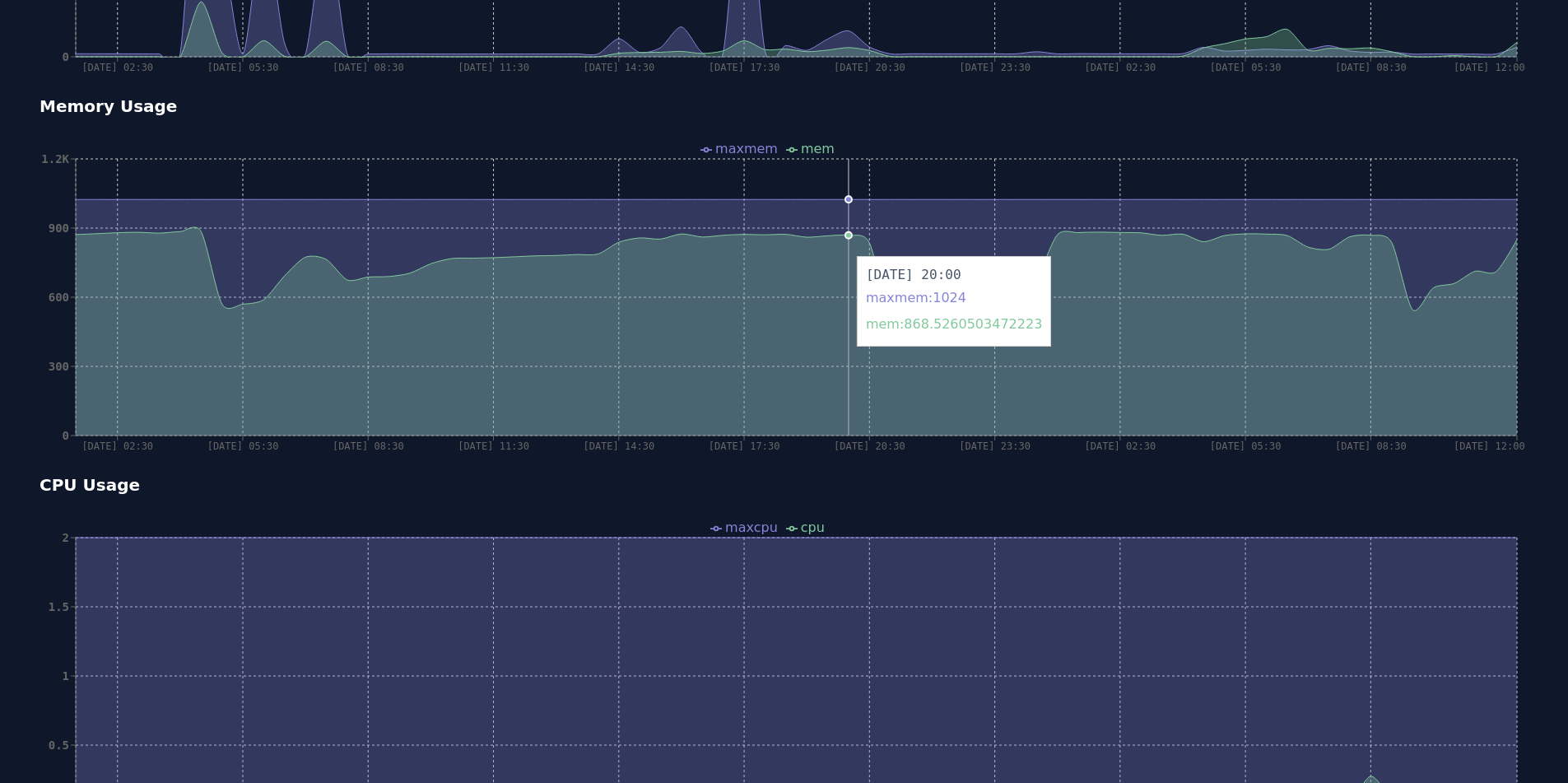
scroll to position [742, 0]
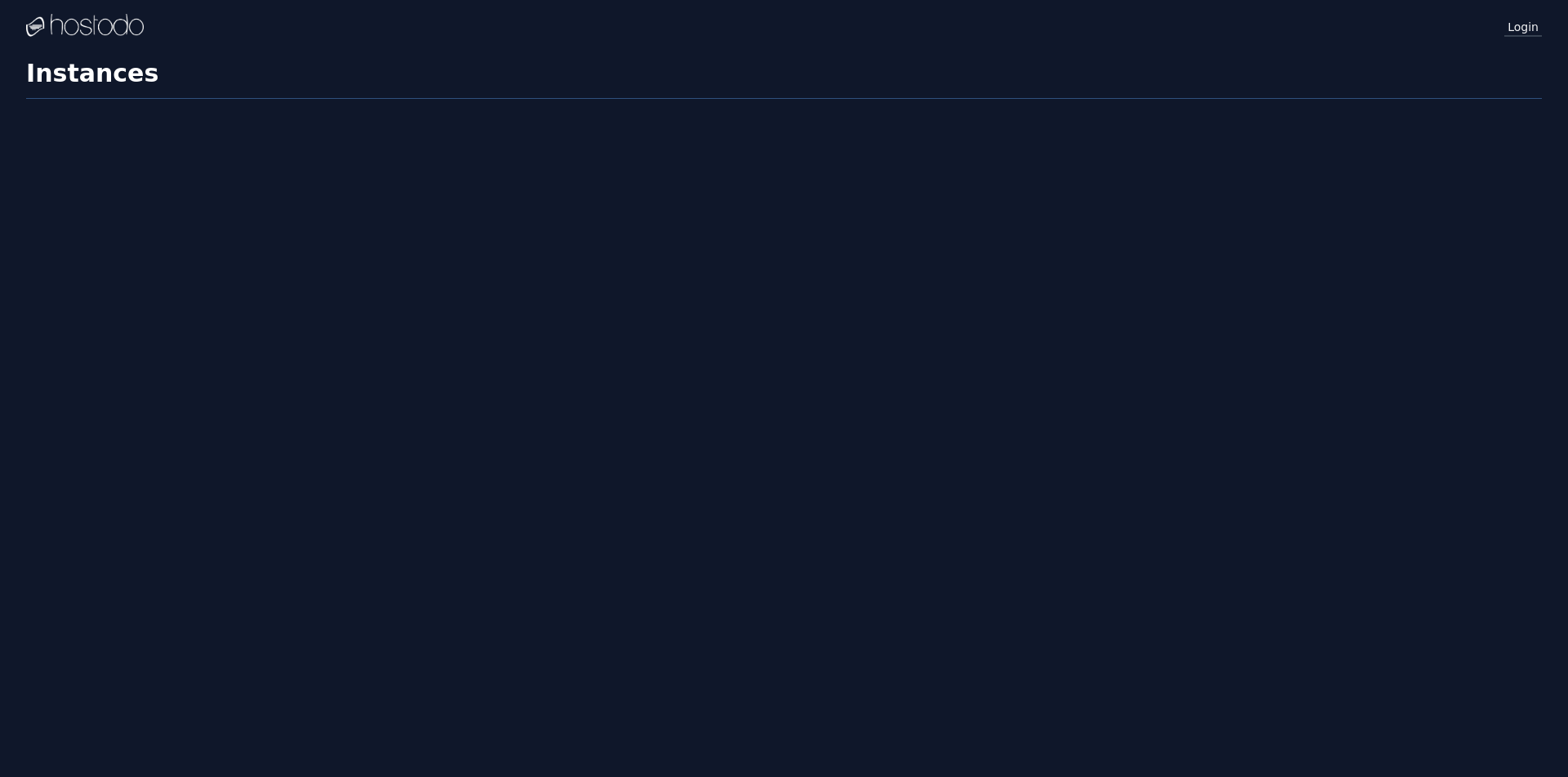
click at [1523, 31] on link "Login" at bounding box center [1523, 26] width 38 height 21
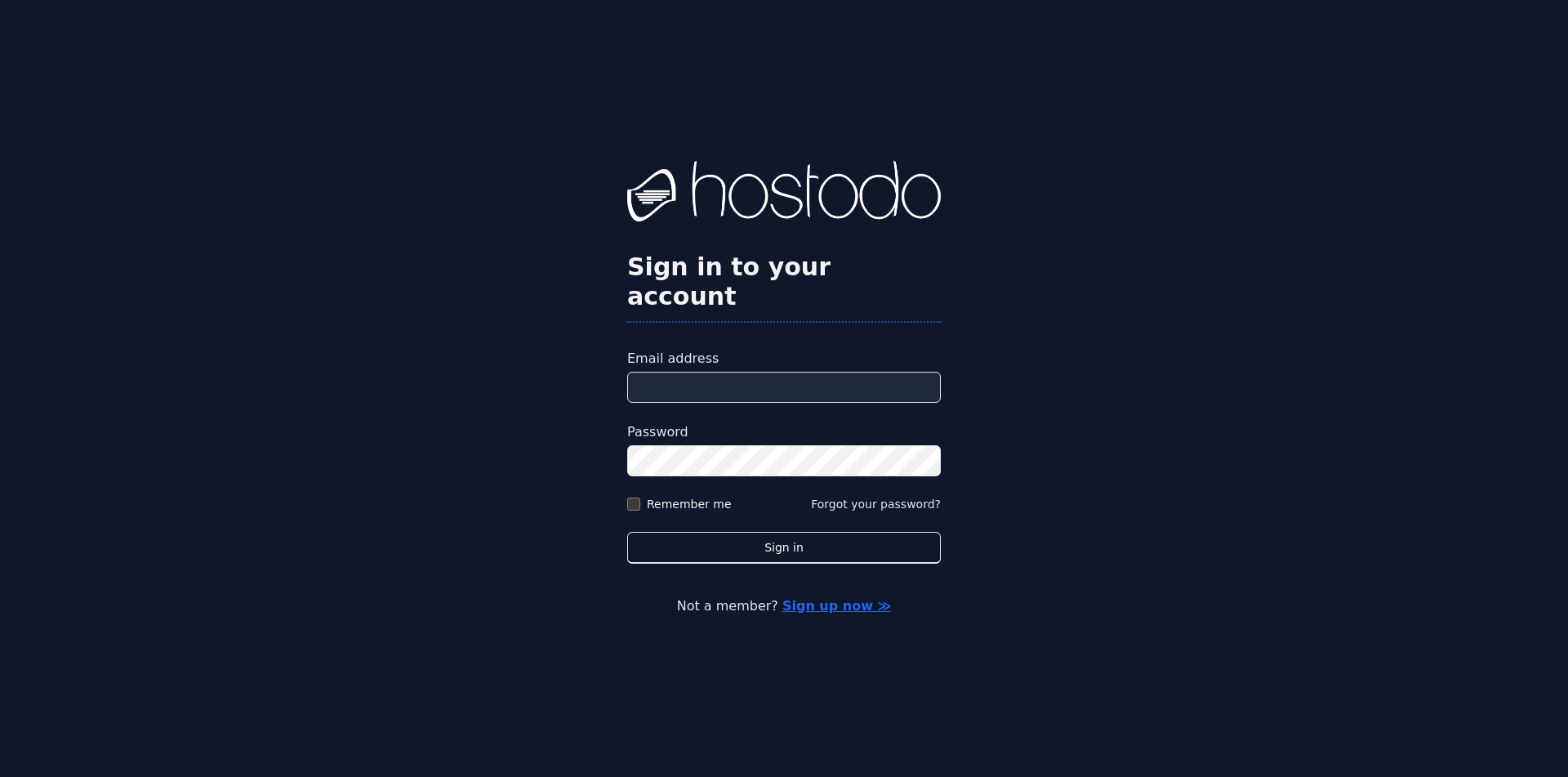
click at [772, 372] on input "Email address" at bounding box center [784, 387] width 313 height 31
type input "**********"
click at [458, 393] on div "**********" at bounding box center [784, 388] width 1568 height 777
click at [672, 496] on label "Remember me" at bounding box center [689, 504] width 85 height 17
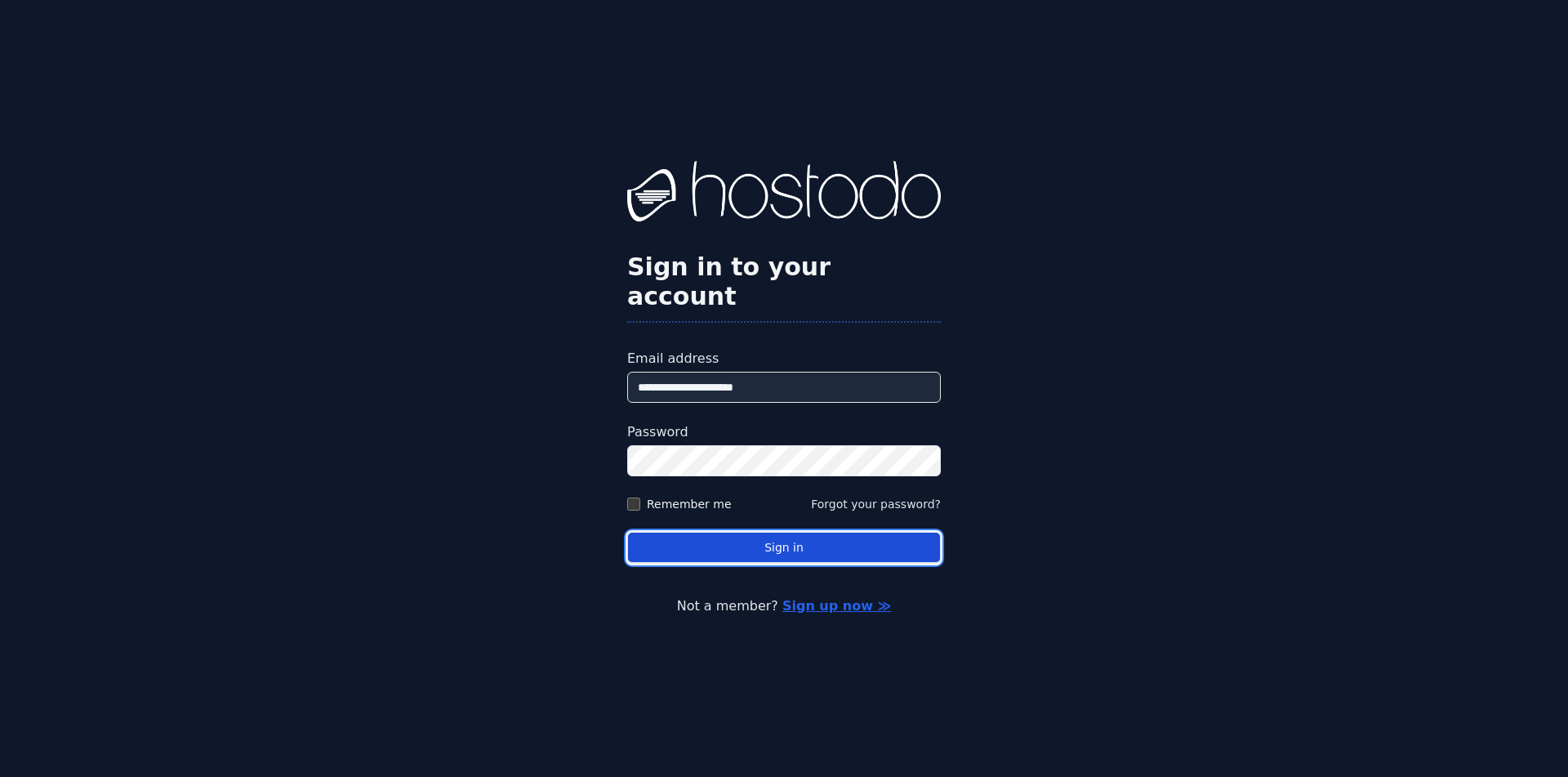
click at [754, 535] on button "Sign in" at bounding box center [784, 548] width 313 height 32
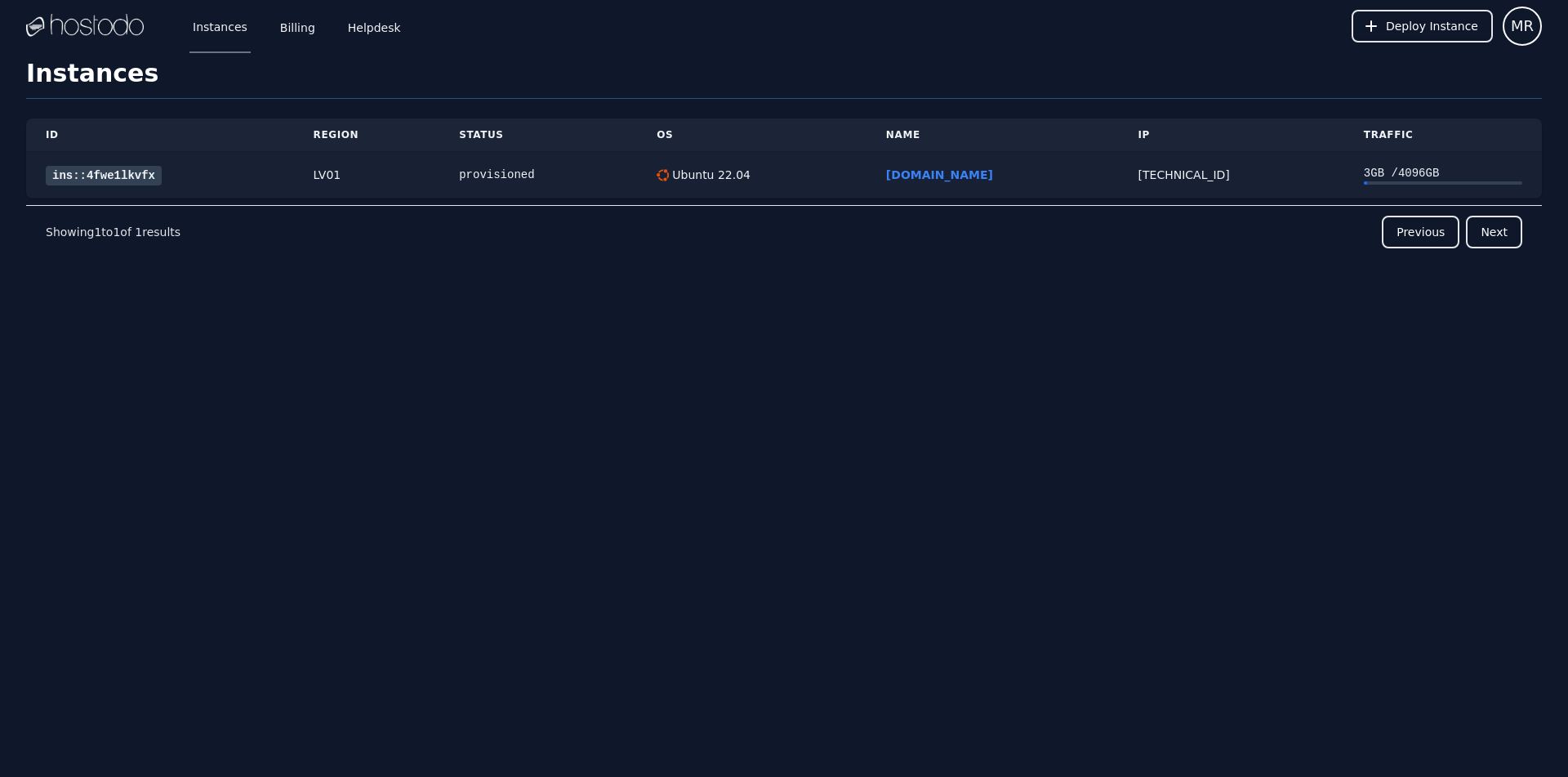
click at [141, 169] on link "ins::4fwe1lkvfx" at bounding box center [103, 175] width 116 height 19
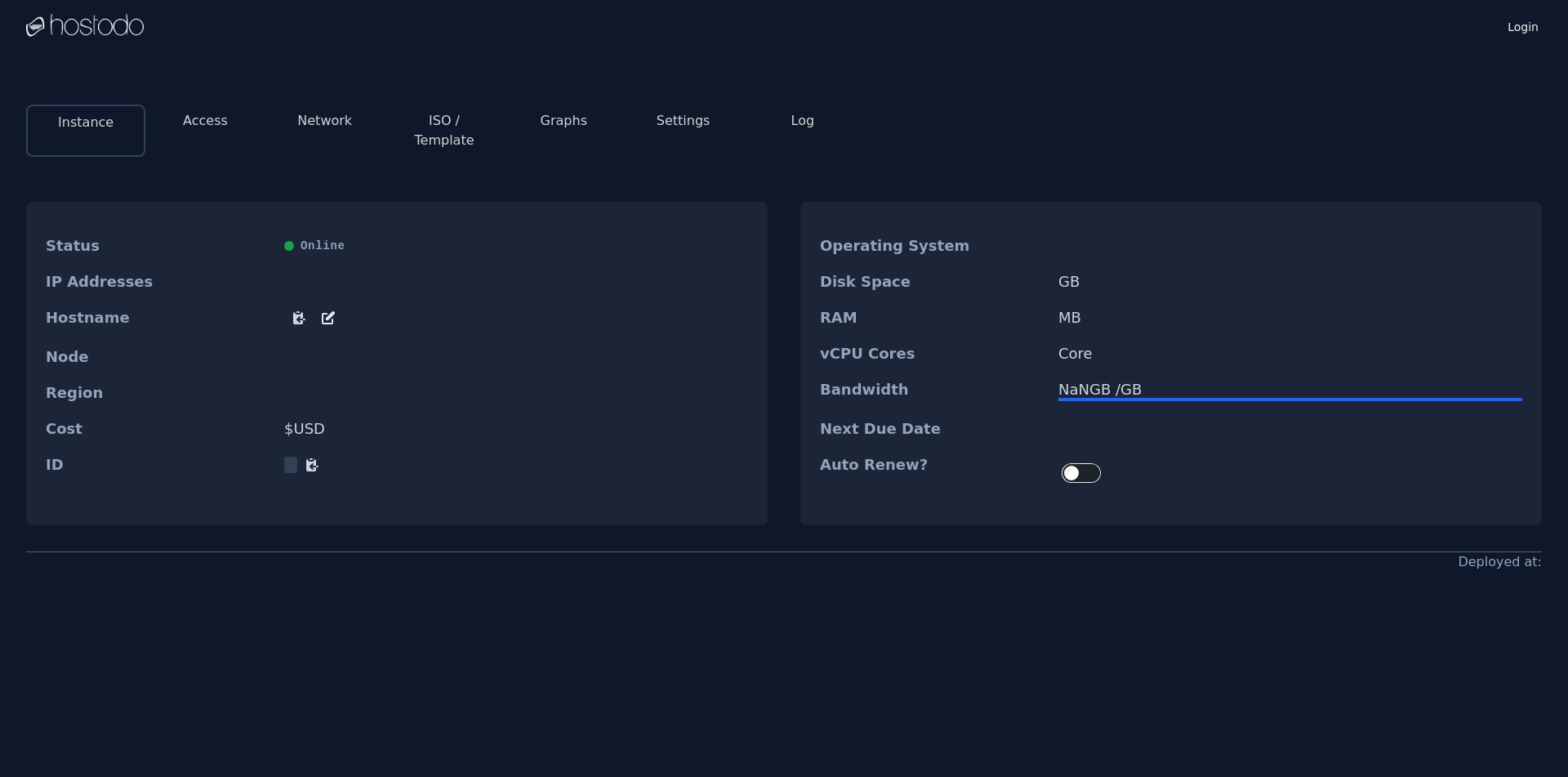
click at [209, 124] on button "Access" at bounding box center [205, 121] width 44 height 19
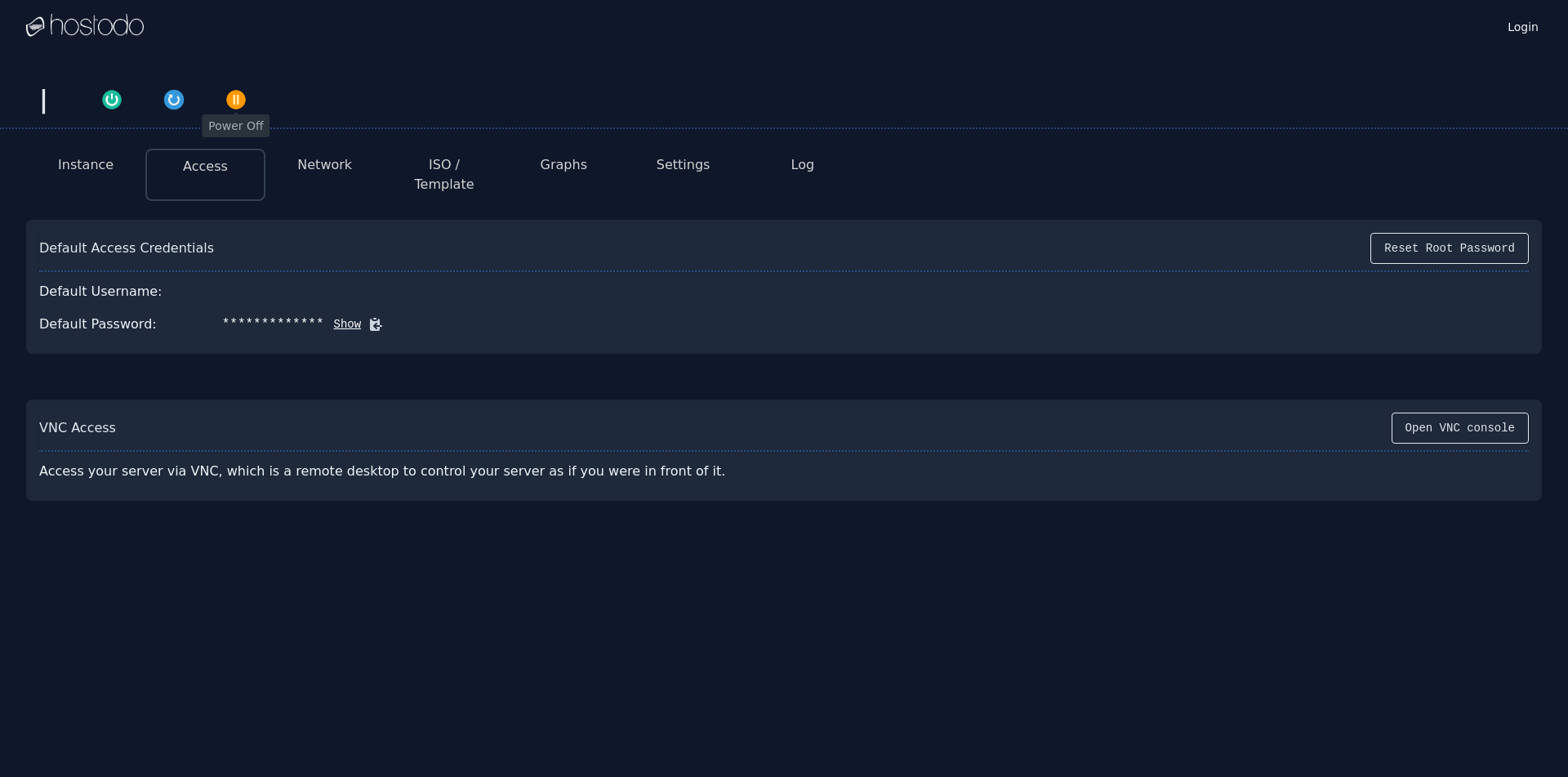
click at [235, 100] on img "button" at bounding box center [235, 99] width 23 height 23
click at [326, 316] on button "Show" at bounding box center [343, 325] width 38 height 17
click at [78, 162] on button "Instance" at bounding box center [86, 164] width 56 height 19
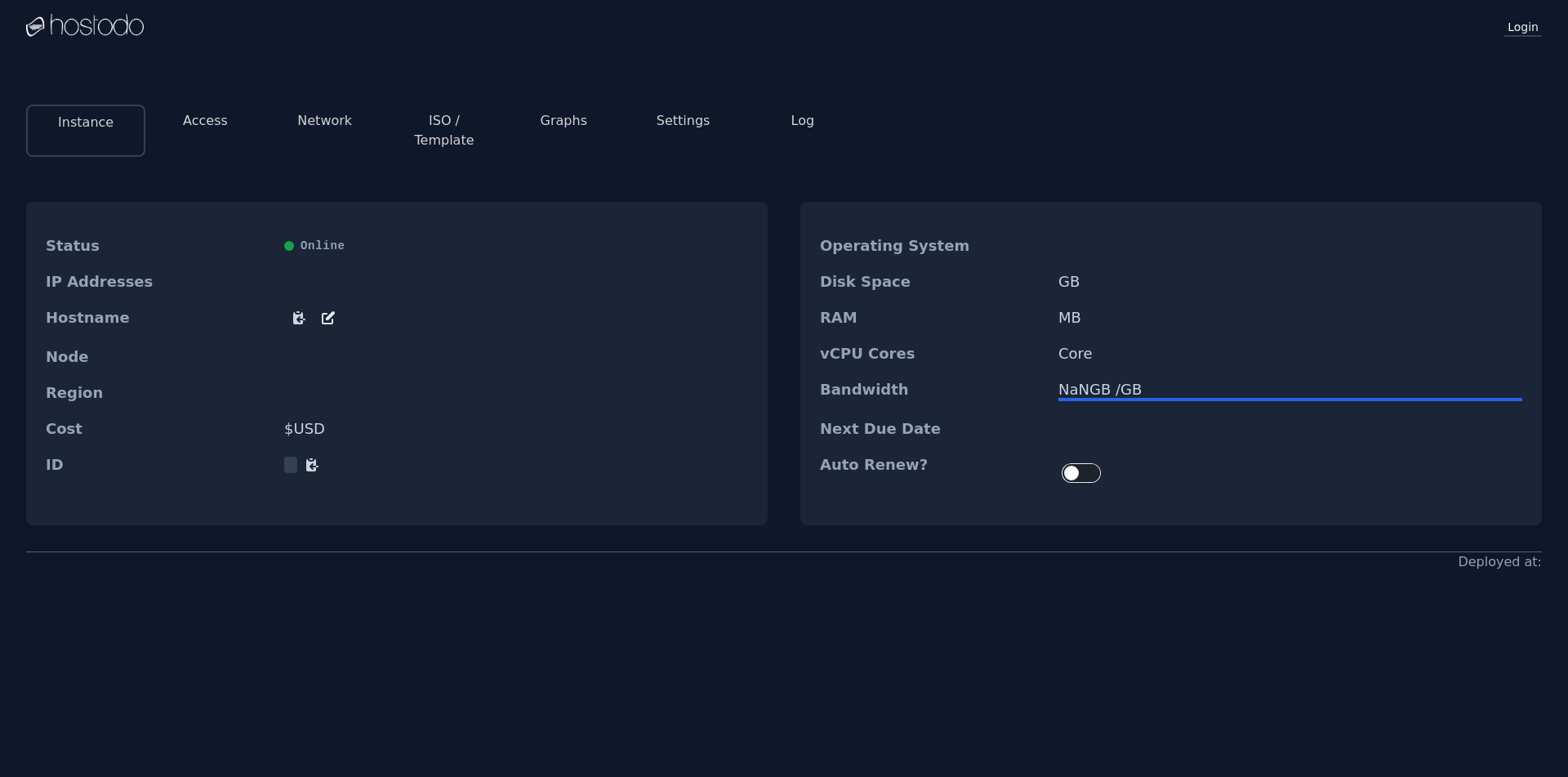
click at [1520, 24] on link "Login" at bounding box center [1523, 26] width 38 height 21
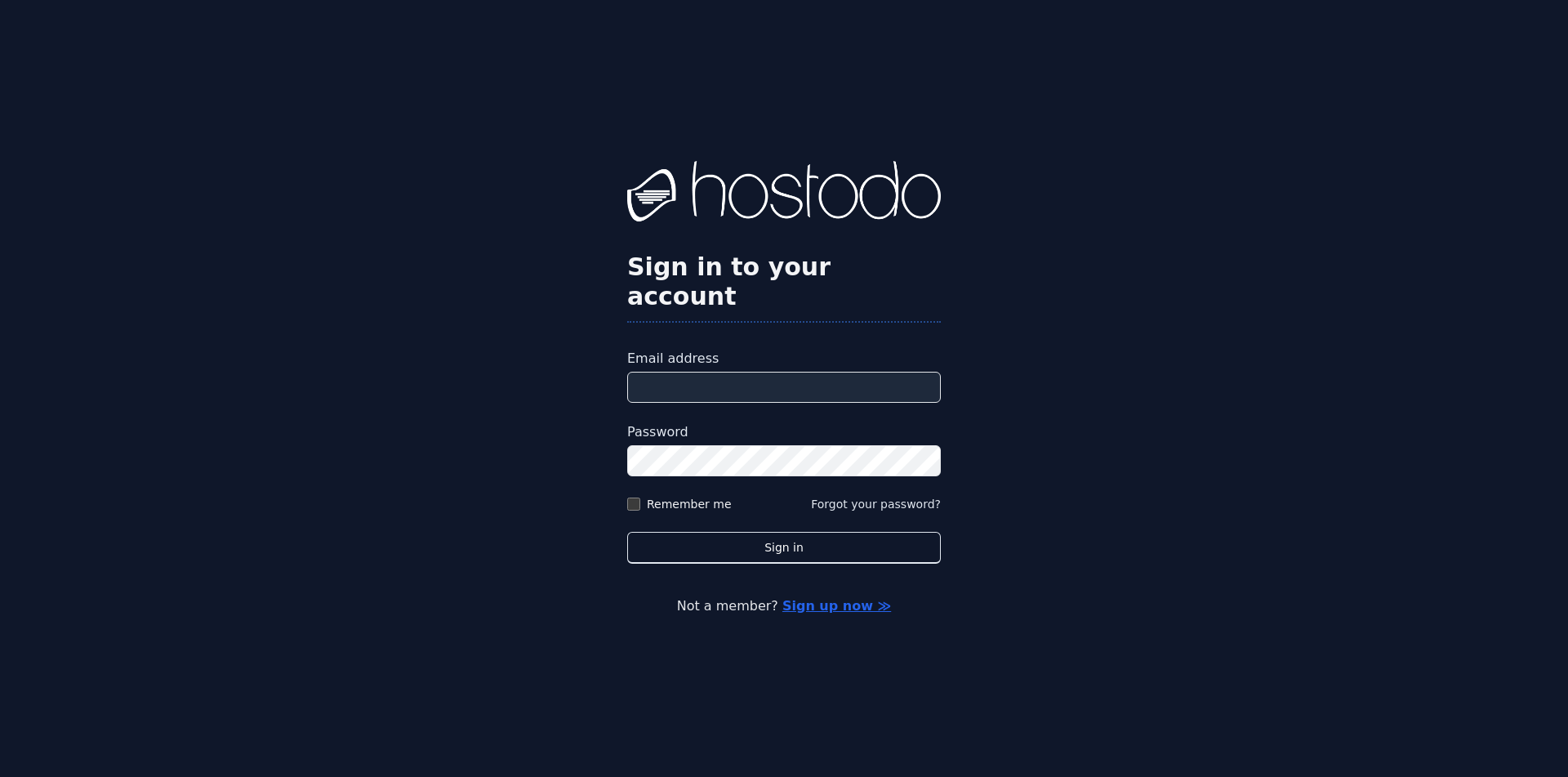
click at [673, 385] on input "Email address" at bounding box center [784, 387] width 313 height 31
type input "**********"
click at [547, 443] on div "**********" at bounding box center [784, 388] width 1568 height 777
click at [695, 496] on label "Remember me" at bounding box center [689, 504] width 85 height 17
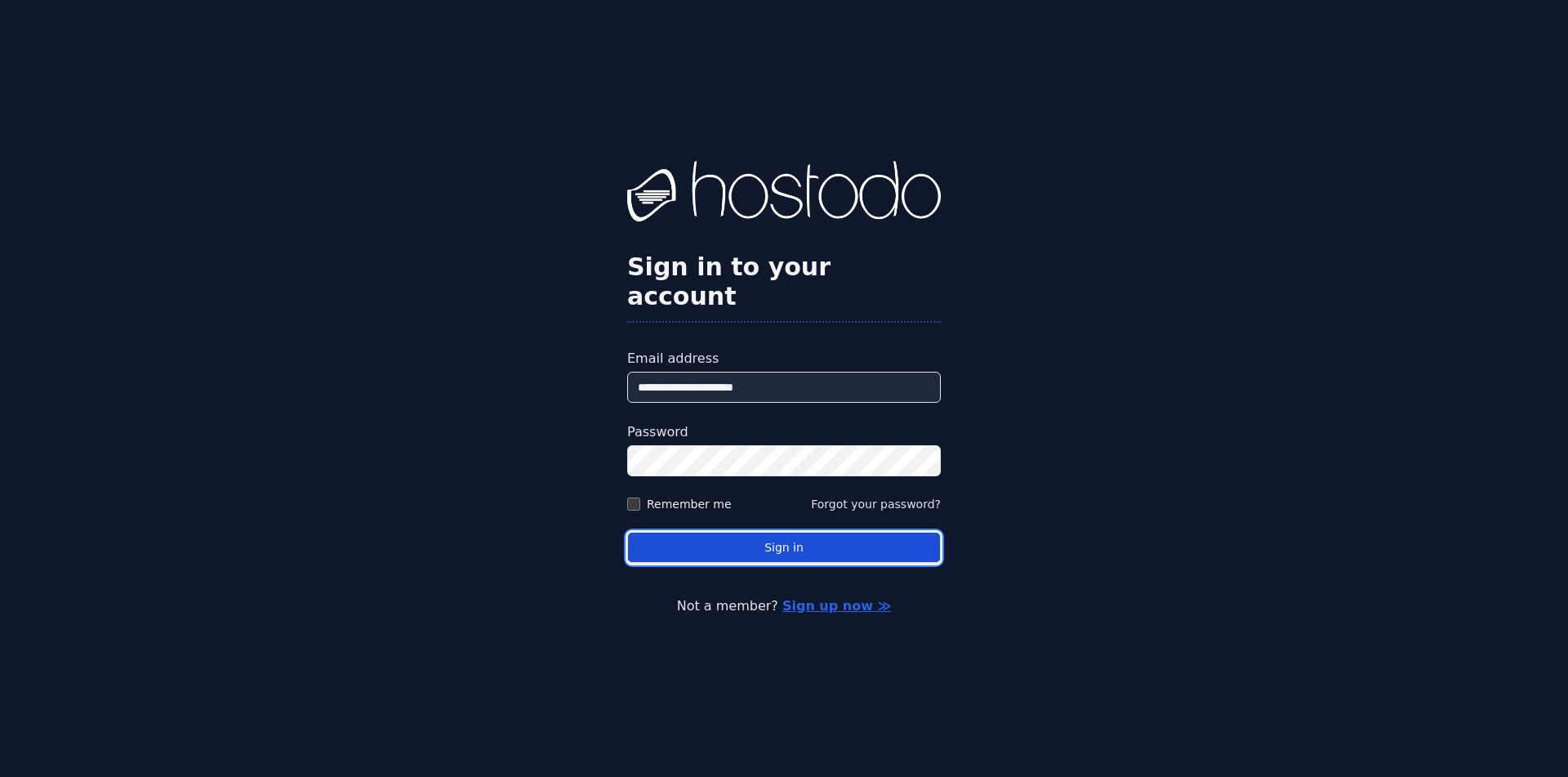
click at [752, 535] on button "Sign in" at bounding box center [784, 548] width 313 height 32
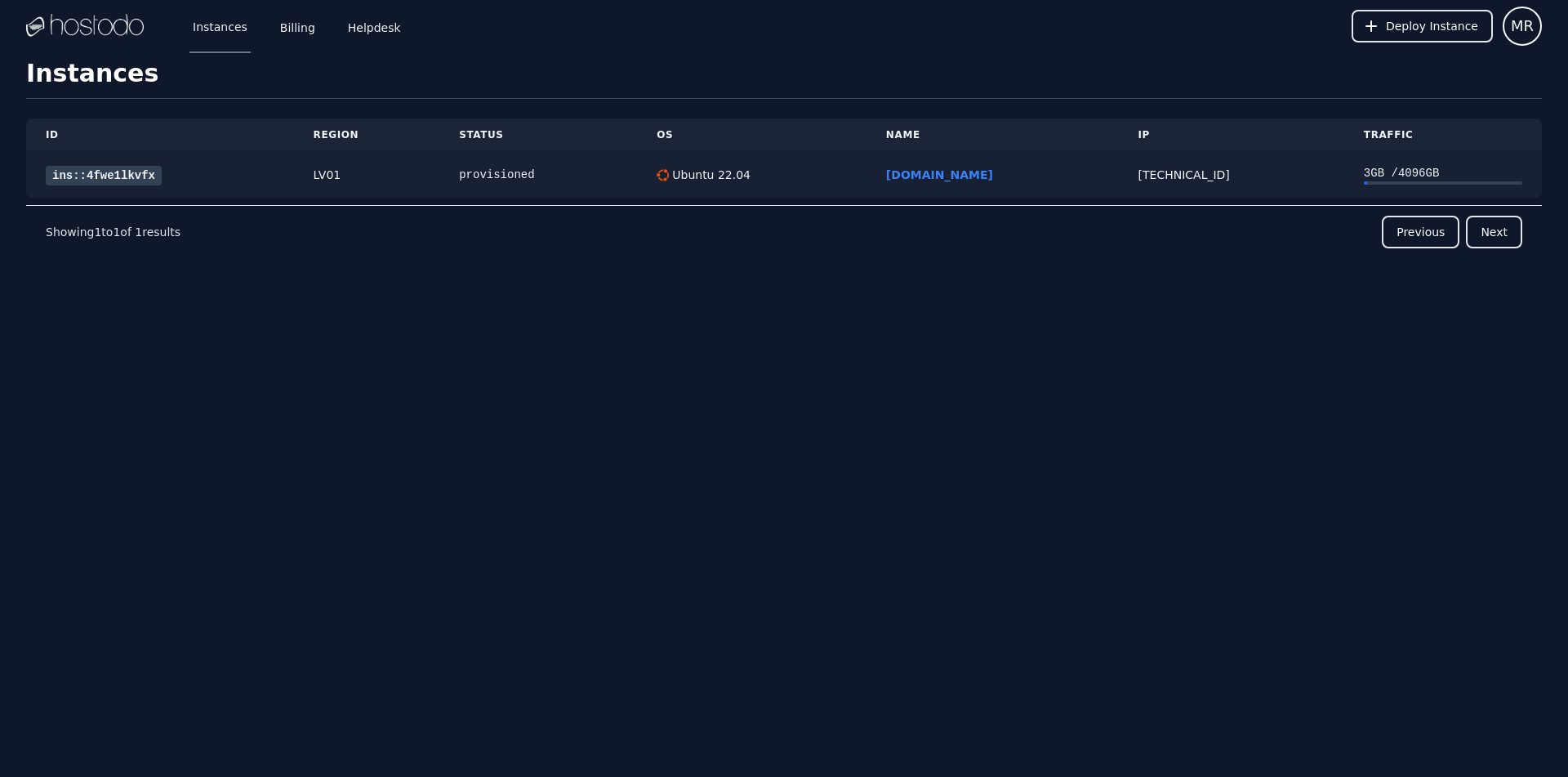
click at [107, 175] on link "ins::4fwe1lkvfx" at bounding box center [103, 175] width 116 height 19
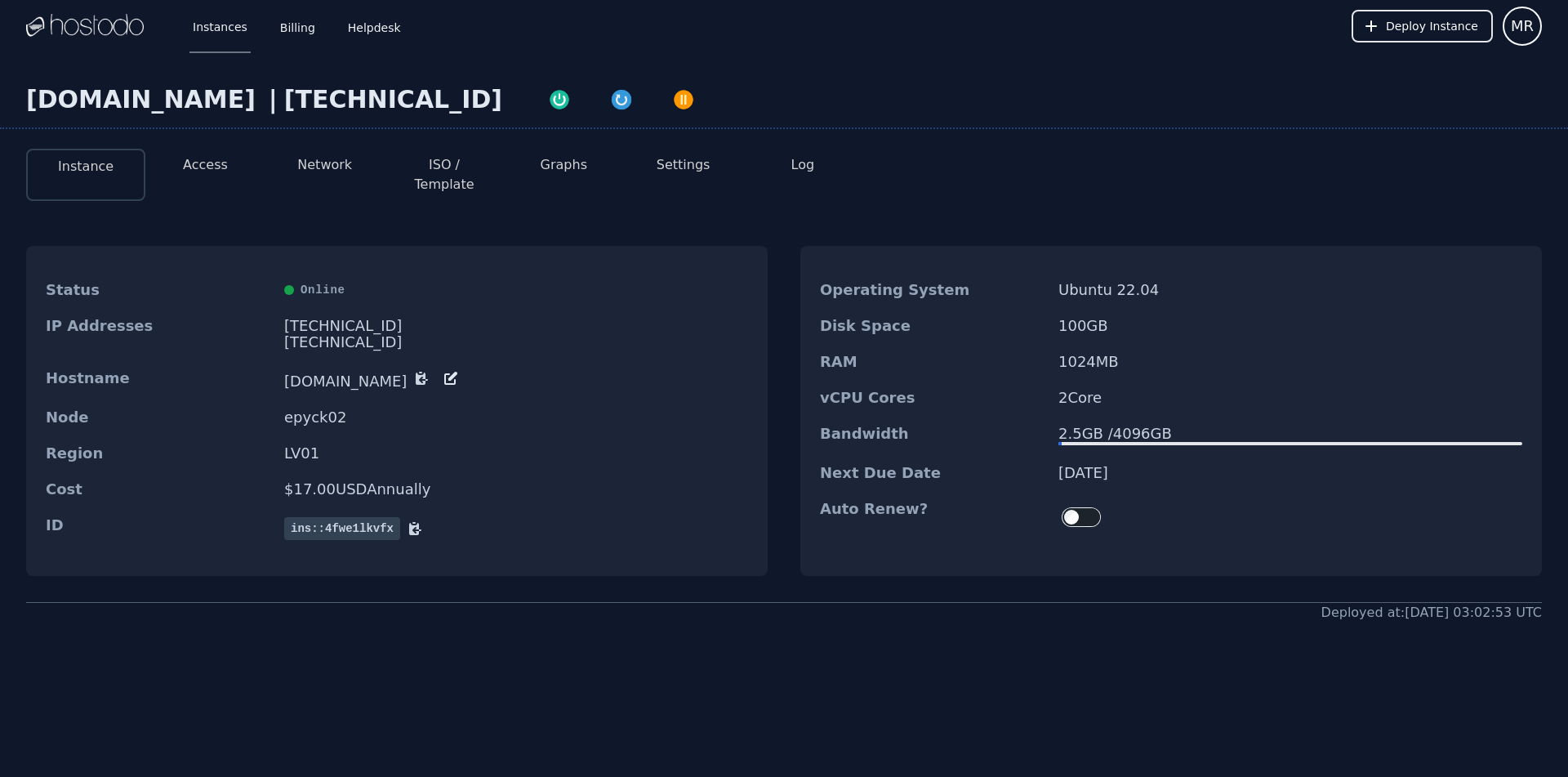
drag, startPoint x: 0, startPoint y: 0, endPoint x: 307, endPoint y: 203, distance: 368.0
click at [307, 220] on div "Status Online IP Addresses 216.126.238.54 2604:5040:11:1d9:5ad5:d24c:8176:13cb/…" at bounding box center [783, 411] width 1515 height 382
click at [315, 282] on div "Online" at bounding box center [516, 290] width 463 height 17
click at [438, 282] on div "Online" at bounding box center [516, 290] width 463 height 17
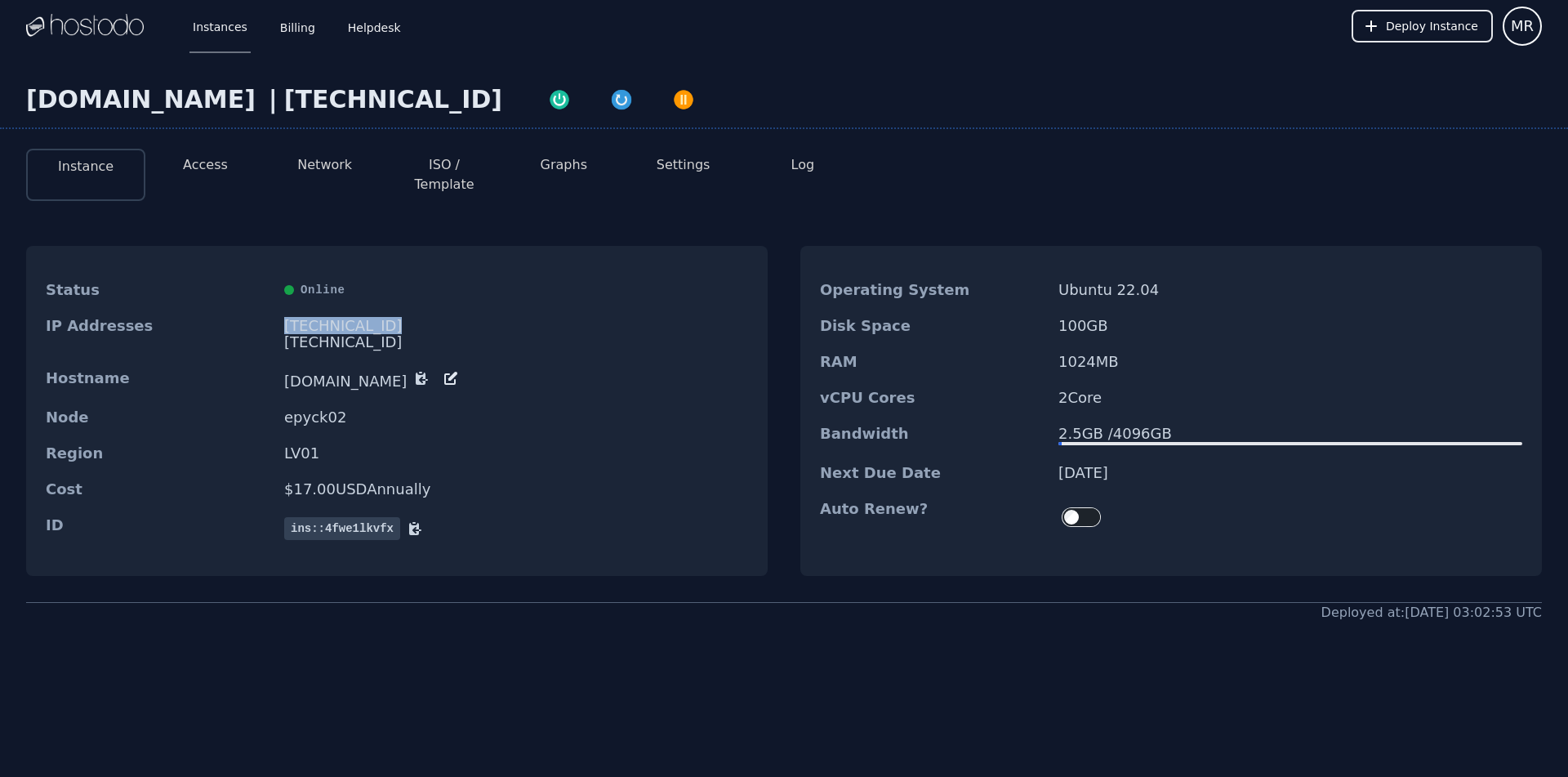
click at [348, 318] on div "216.126.238.54" at bounding box center [516, 326] width 463 height 17
click at [385, 220] on div "Status Online IP Addresses 216.126.238.54 2604:5040:11:1d9:5ad5:d24c:8176:13cb/…" at bounding box center [783, 411] width 1515 height 382
click at [672, 103] on img "button" at bounding box center [683, 99] width 23 height 23
click at [1081, 282] on dd "Ubuntu 22.04" at bounding box center [1290, 290] width 463 height 17
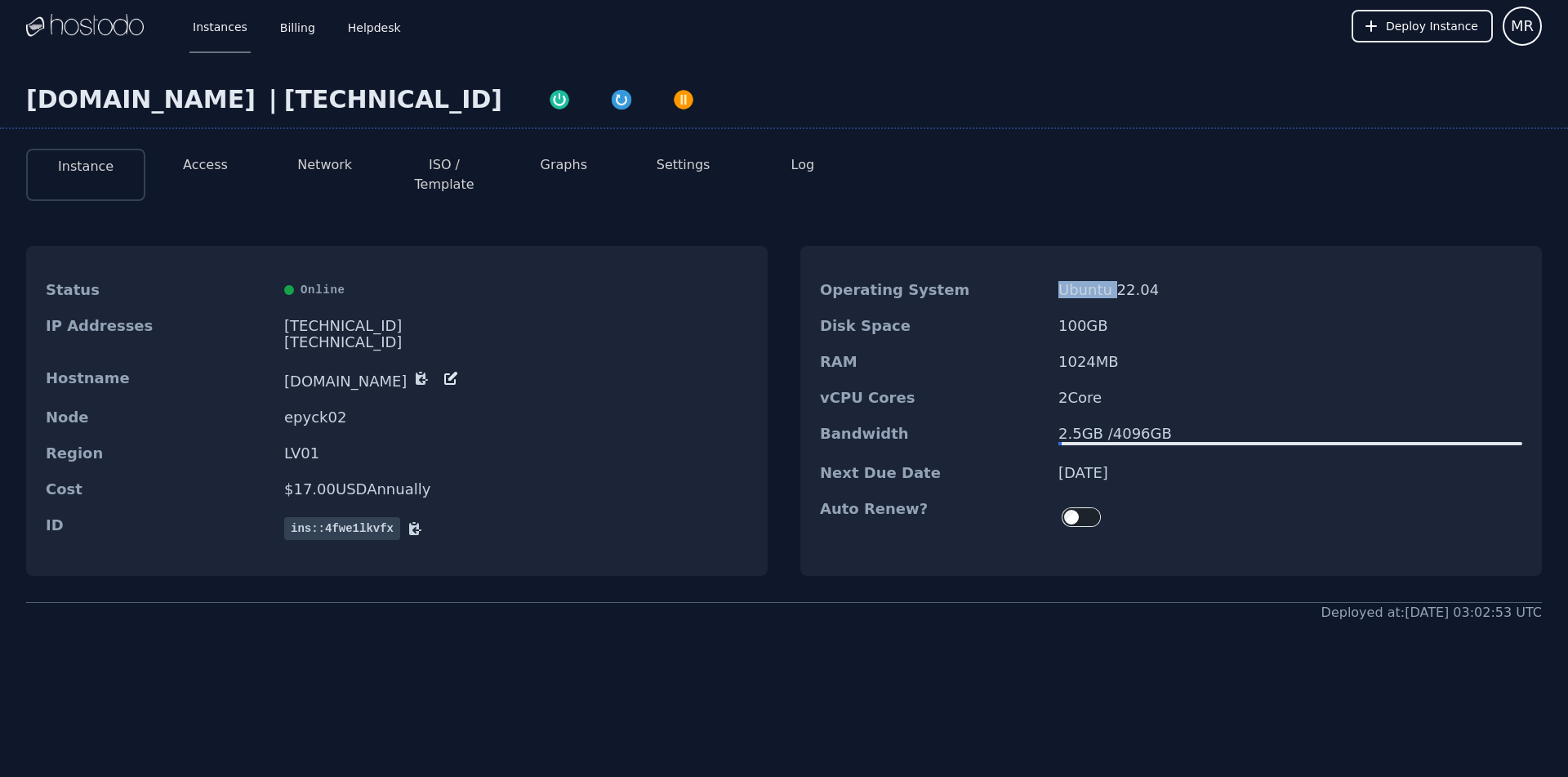
click at [1081, 282] on dd "Ubuntu 22.04" at bounding box center [1290, 290] width 463 height 17
click at [1021, 246] on div "Operating System Ubuntu 22.04 Disk Space 100 GB RAM 1024 MB vCPU Cores 2 Core B…" at bounding box center [1170, 411] width 741 height 330
click at [1082, 282] on dd "Ubuntu 22.04" at bounding box center [1290, 290] width 463 height 17
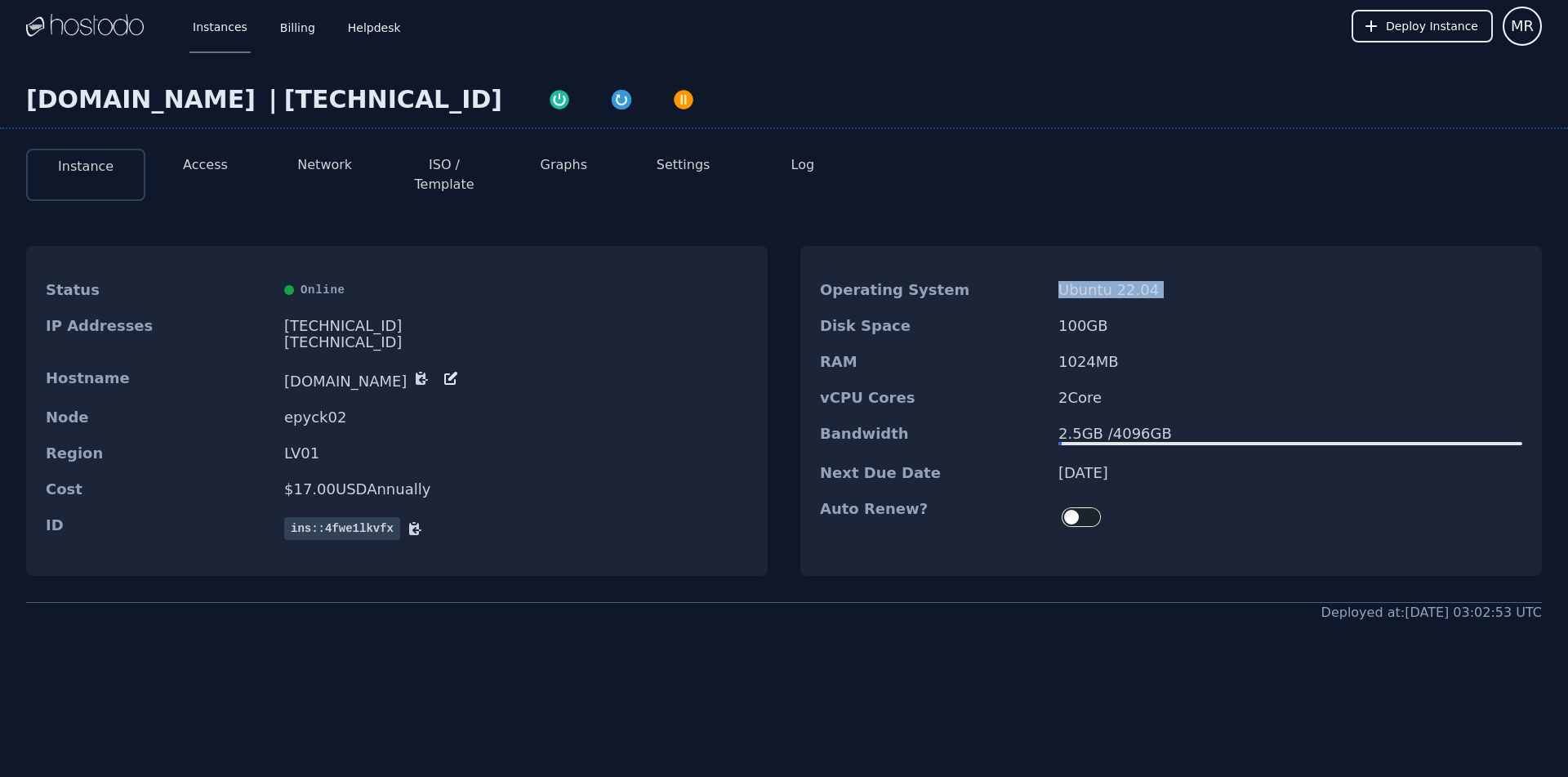
click at [1082, 282] on dd "Ubuntu 22.04" at bounding box center [1290, 290] width 463 height 17
click at [1189, 272] on div "Operating System Ubuntu 22.04" at bounding box center [1170, 289] width 741 height 36
click at [1079, 282] on dd "Ubuntu 22.04" at bounding box center [1290, 290] width 463 height 17
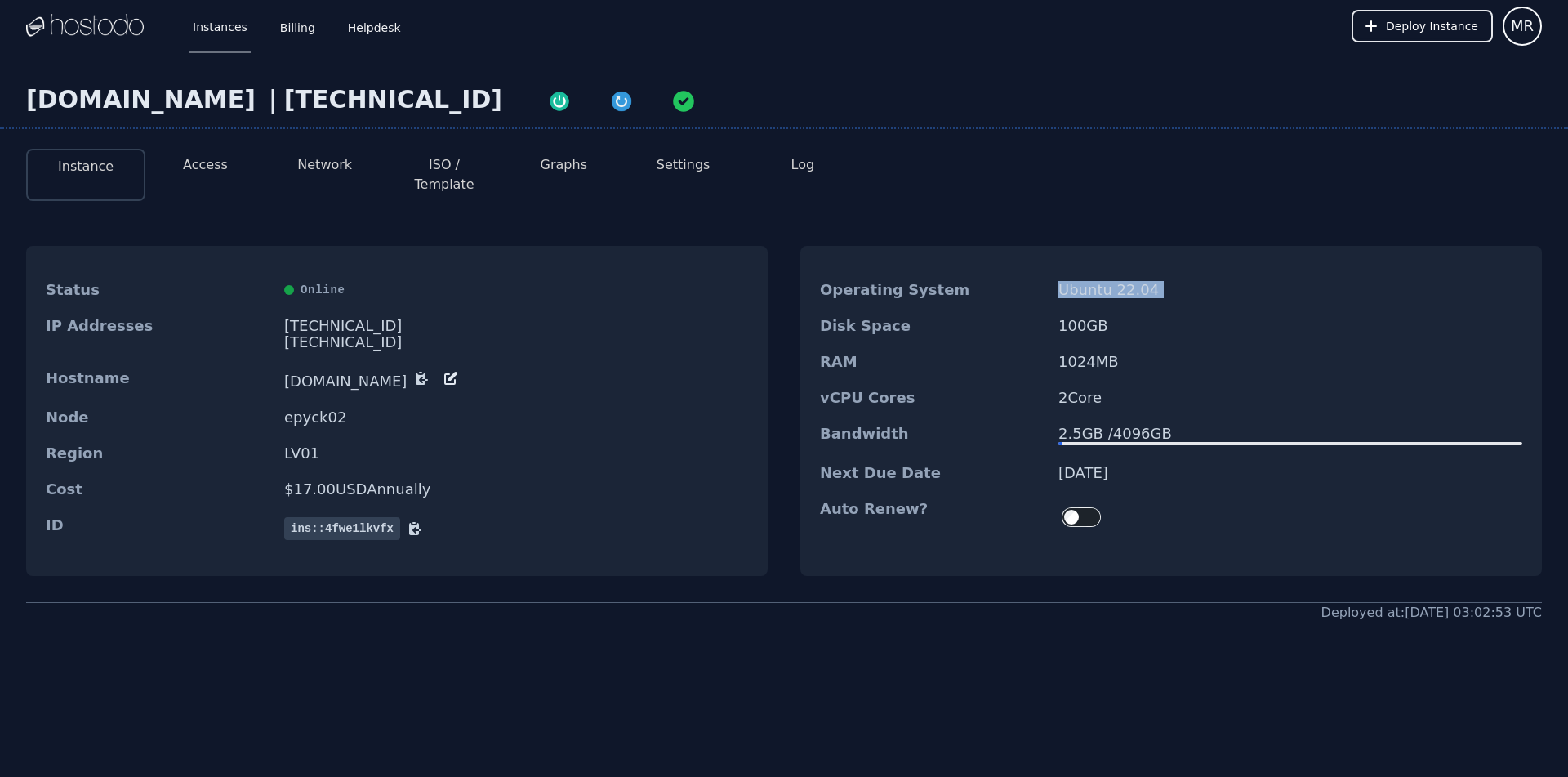
click at [1167, 282] on dd "Ubuntu 22.04" at bounding box center [1290, 290] width 463 height 17
click at [607, 246] on div "Status Online IP Addresses 216.126.238.54 2604:5040:11:1d9:5ad5:d24c:8176:13cb/…" at bounding box center [397, 411] width 741 height 330
click at [305, 24] on link "Billing" at bounding box center [297, 26] width 42 height 54
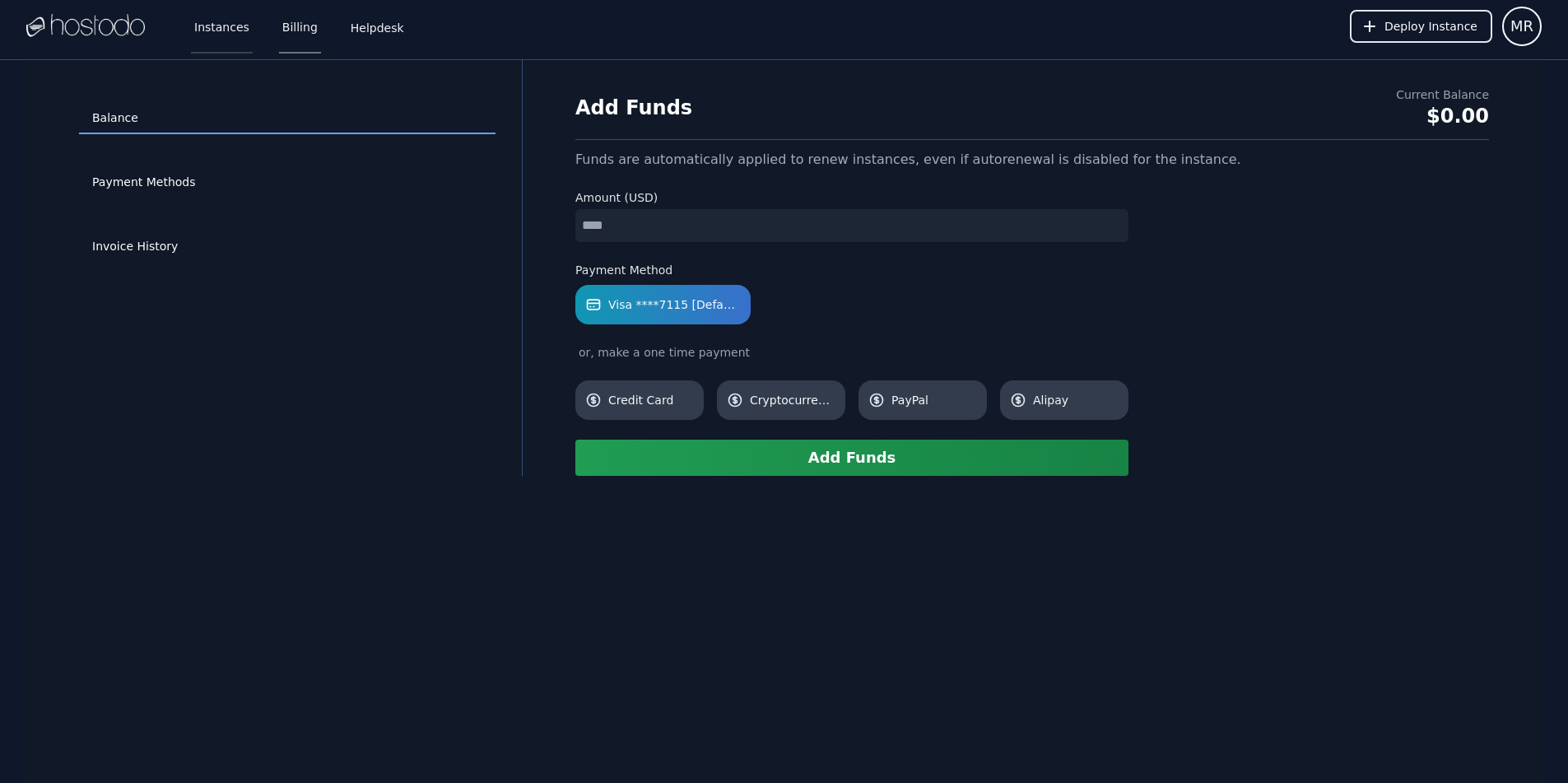
click at [226, 28] on link "Instances" at bounding box center [221, 26] width 62 height 54
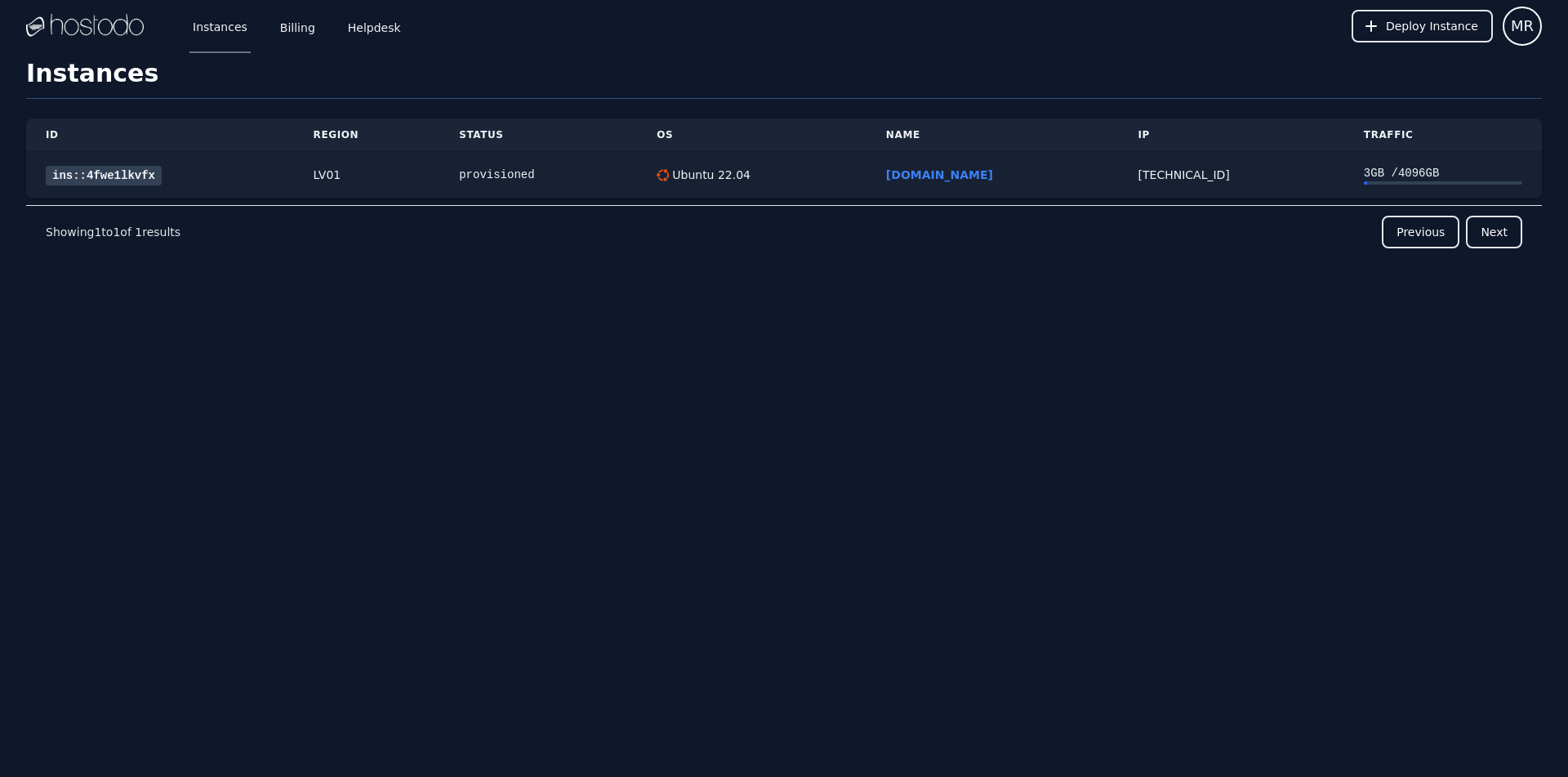
click at [120, 180] on link "ins::4fwe1lkvfx" at bounding box center [103, 175] width 116 height 19
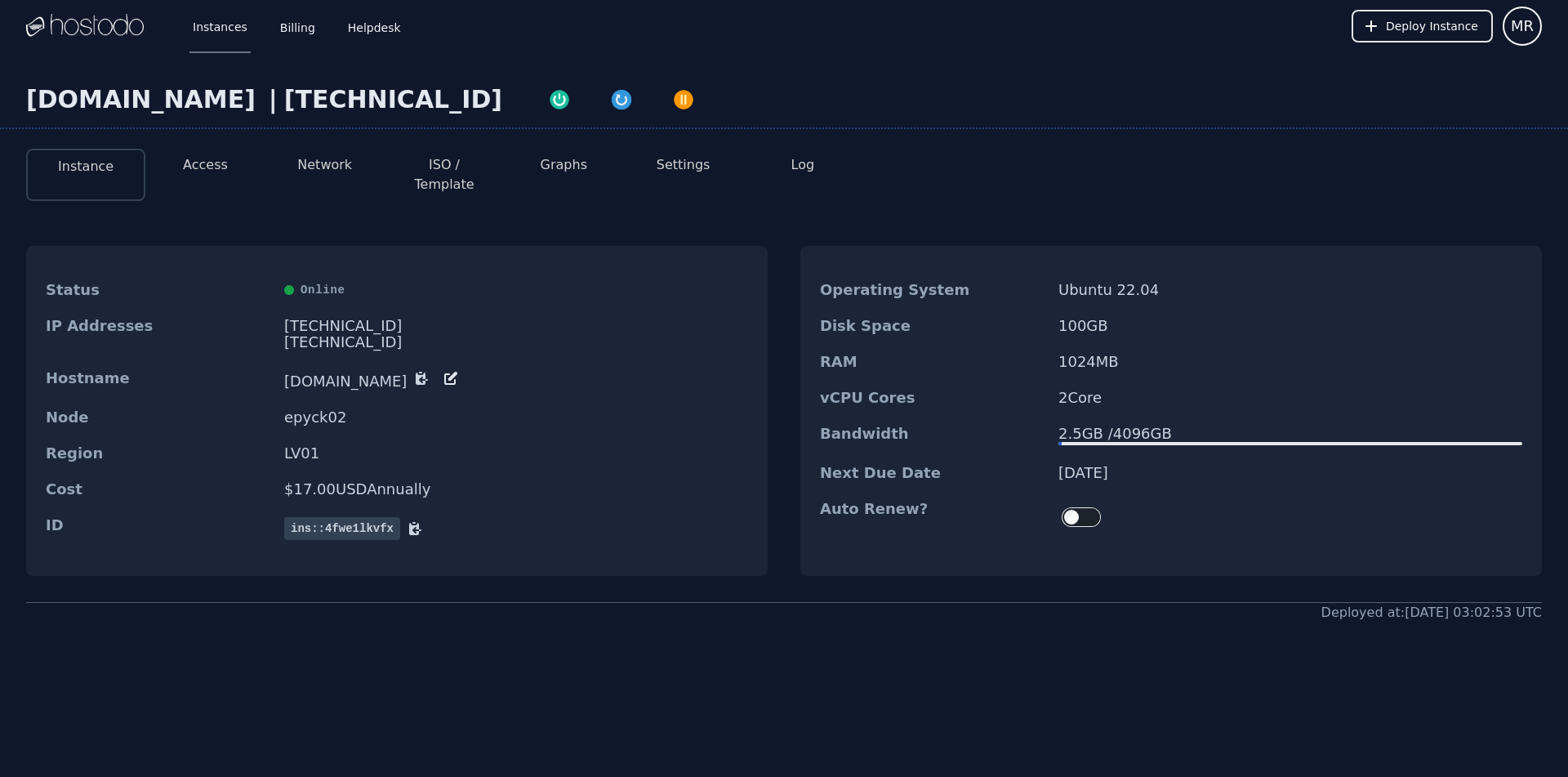
click at [285, 99] on div "216.126.238.54" at bounding box center [393, 100] width 218 height 30
copy div "216.126.238.54"
click at [573, 172] on button "Graphs" at bounding box center [563, 164] width 46 height 19
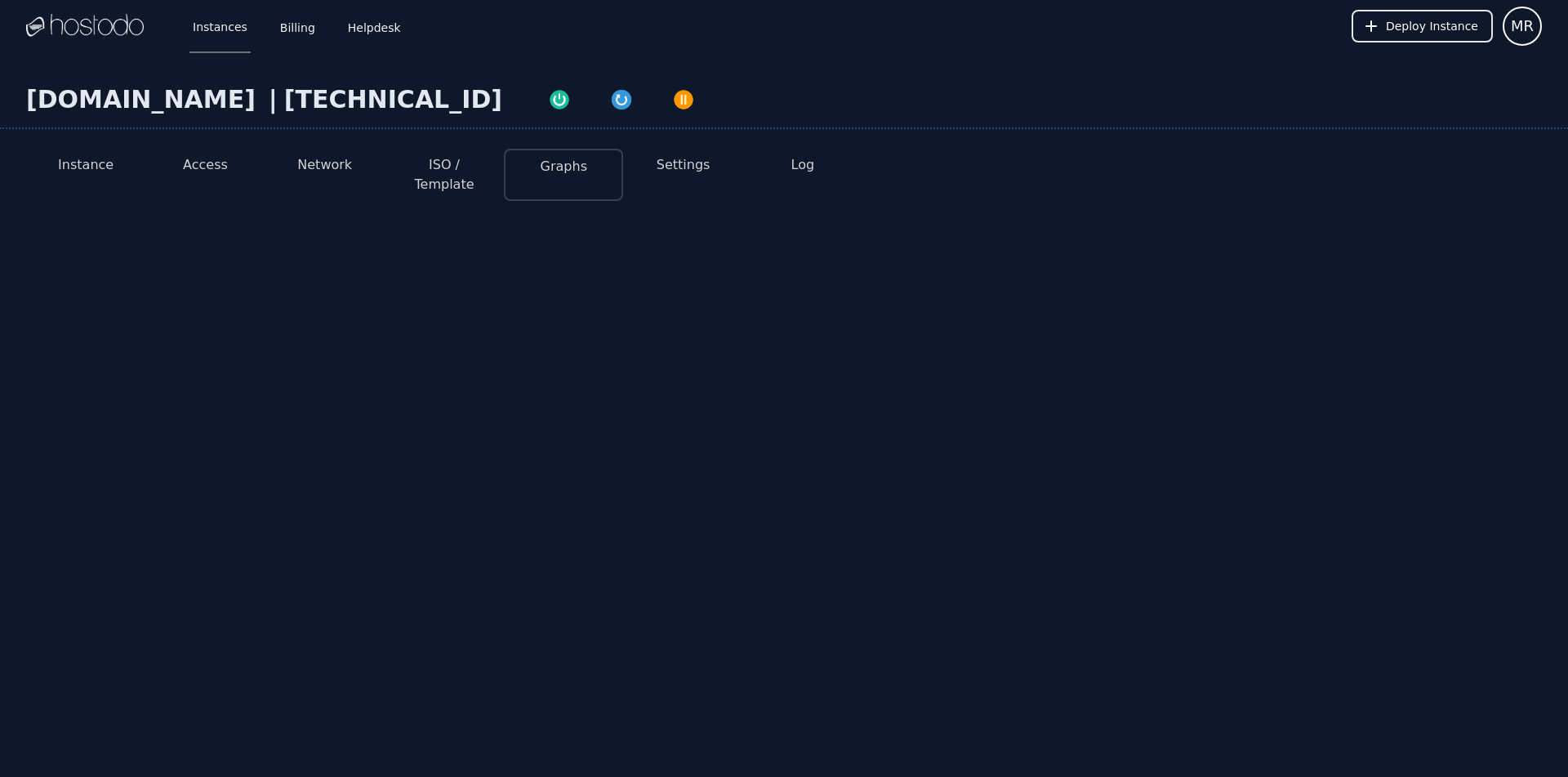
select select "***"
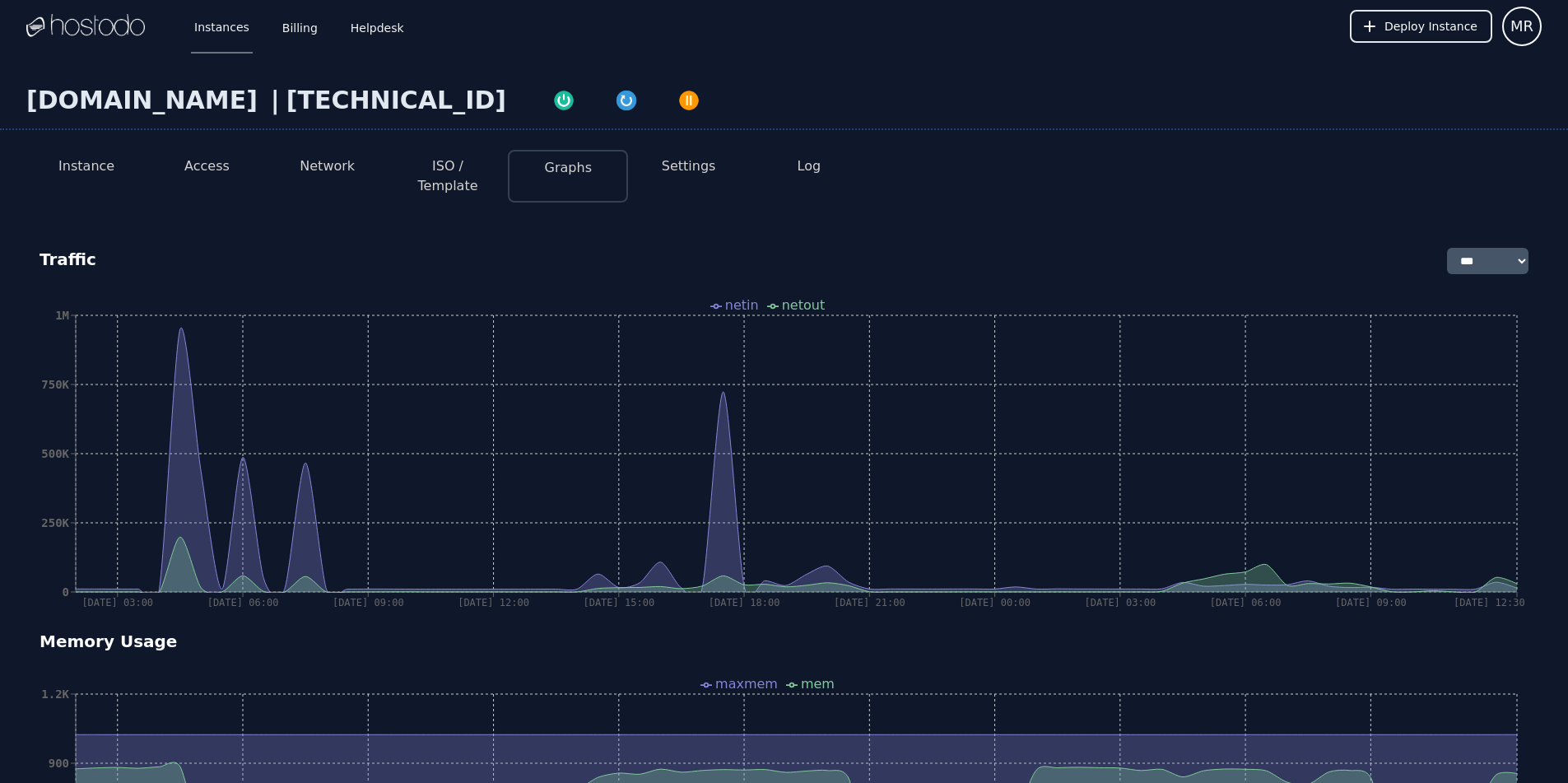
click at [329, 100] on div "216.126.238.54" at bounding box center [396, 101] width 220 height 30
click at [615, 100] on img "button" at bounding box center [626, 100] width 23 height 23
select select "***"
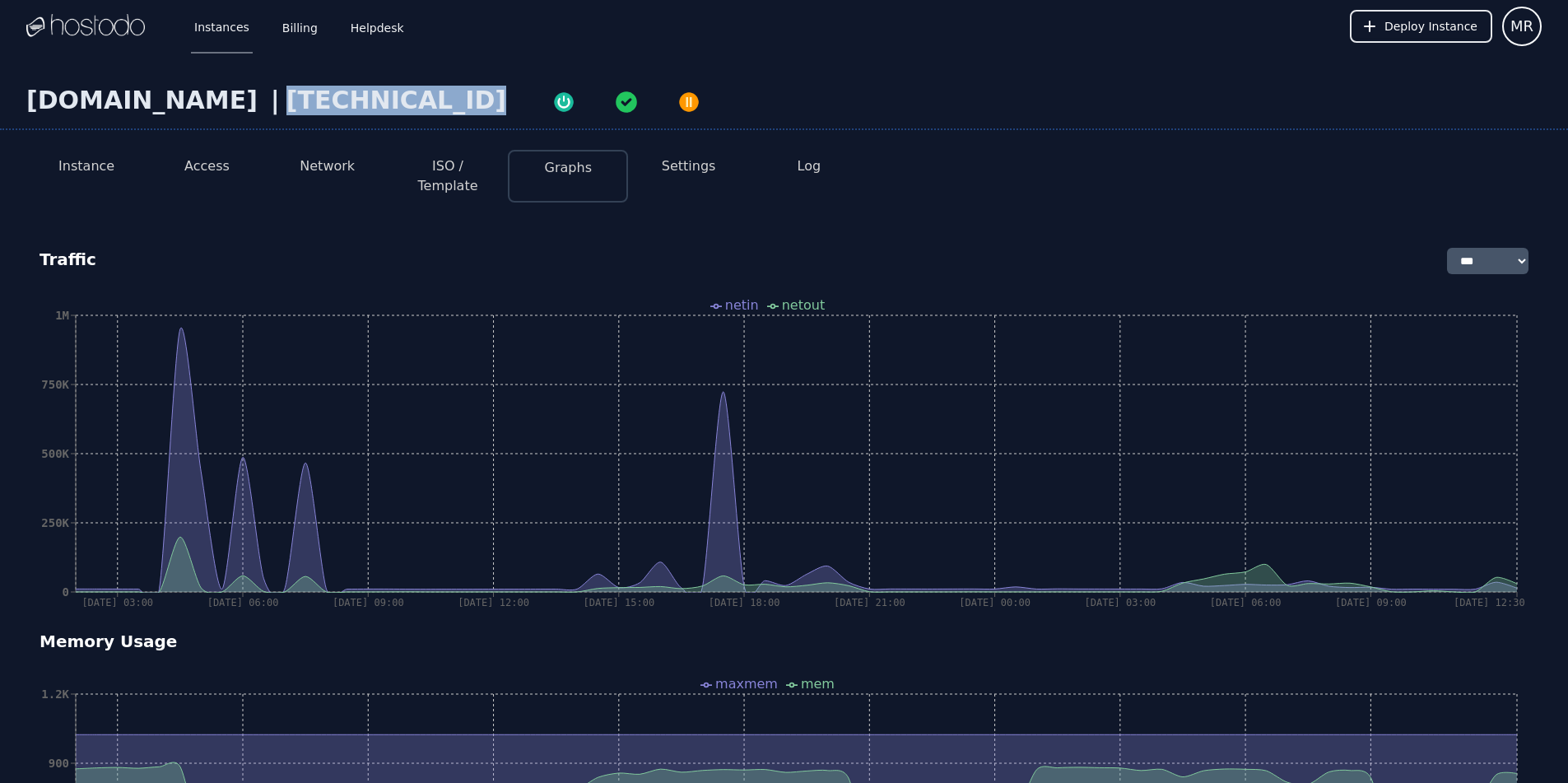
click at [215, 164] on button "Access" at bounding box center [207, 165] width 45 height 20
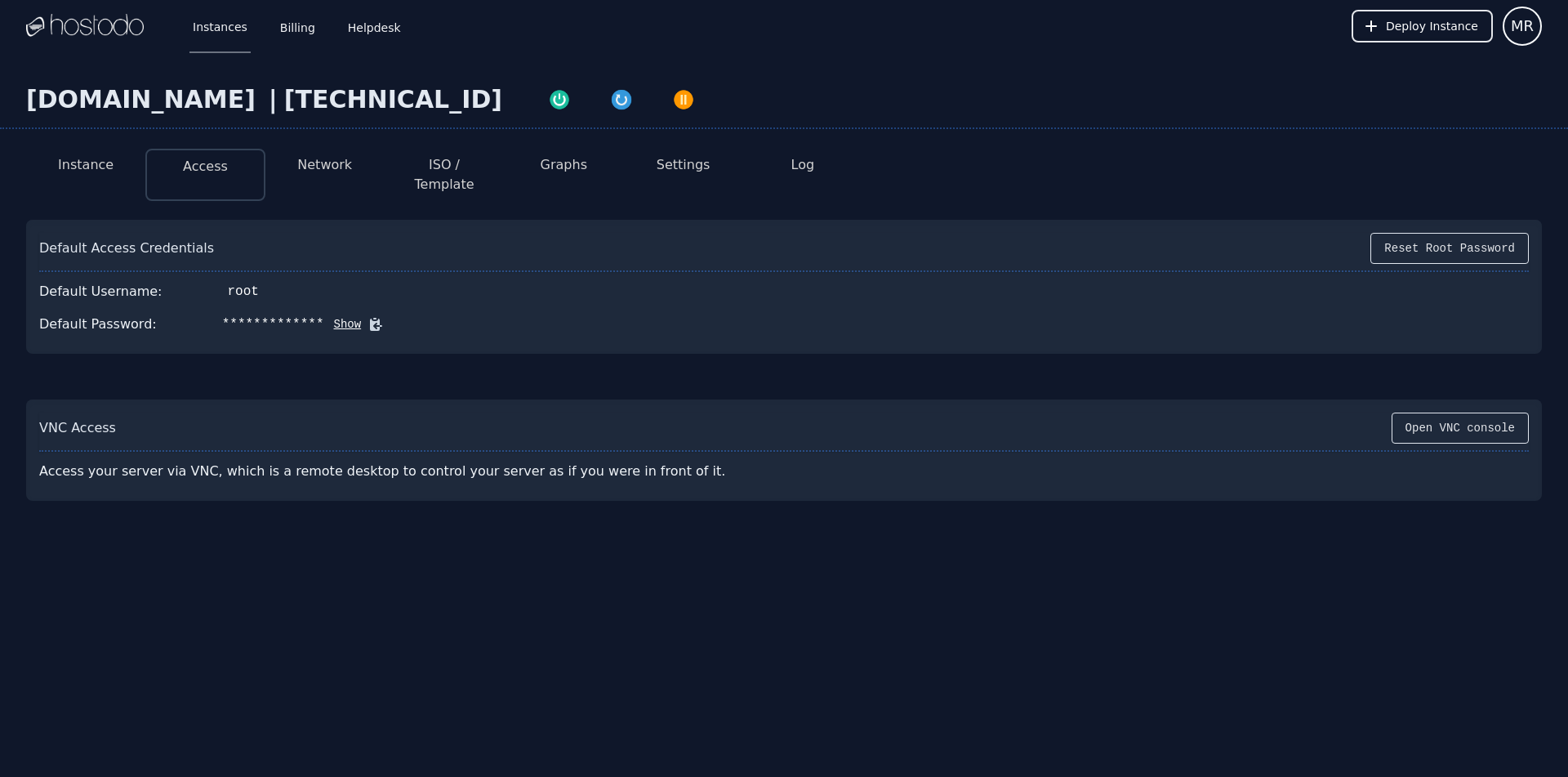
click at [349, 308] on div "**********" at bounding box center [783, 324] width 1489 height 32
click at [370, 319] on icon at bounding box center [375, 325] width 12 height 12
